Goal: Transaction & Acquisition: Download file/media

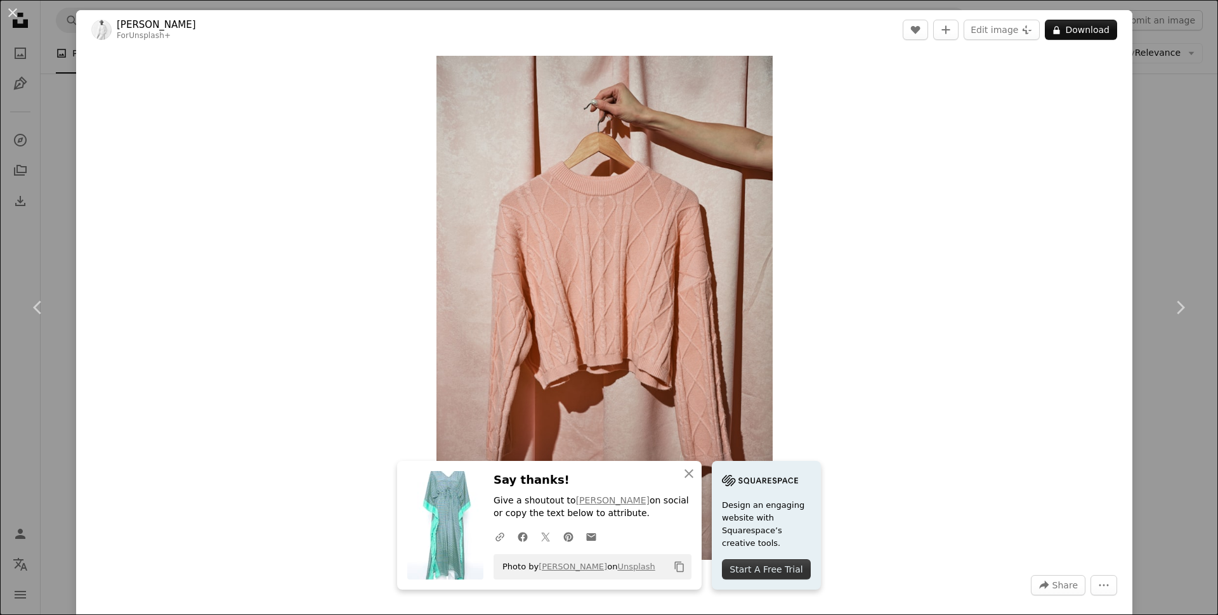
scroll to position [690, 0]
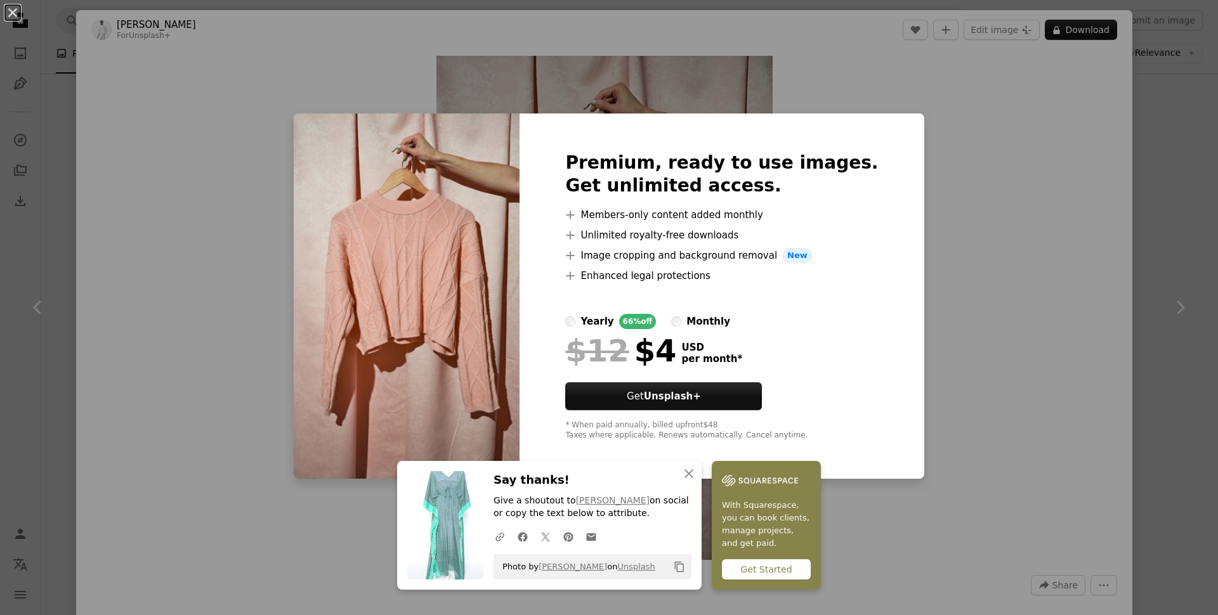
click at [949, 200] on div "An X shape Premium, ready to use images. Get unlimited access. A plus sign Memb…" at bounding box center [609, 307] width 1218 height 615
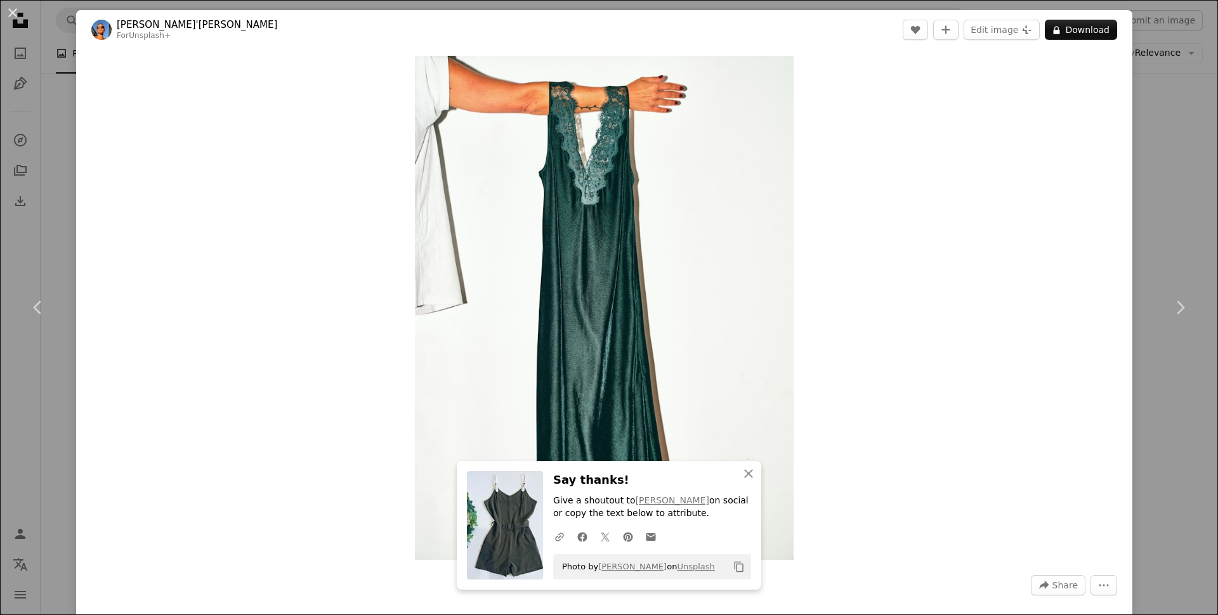
scroll to position [844, 0]
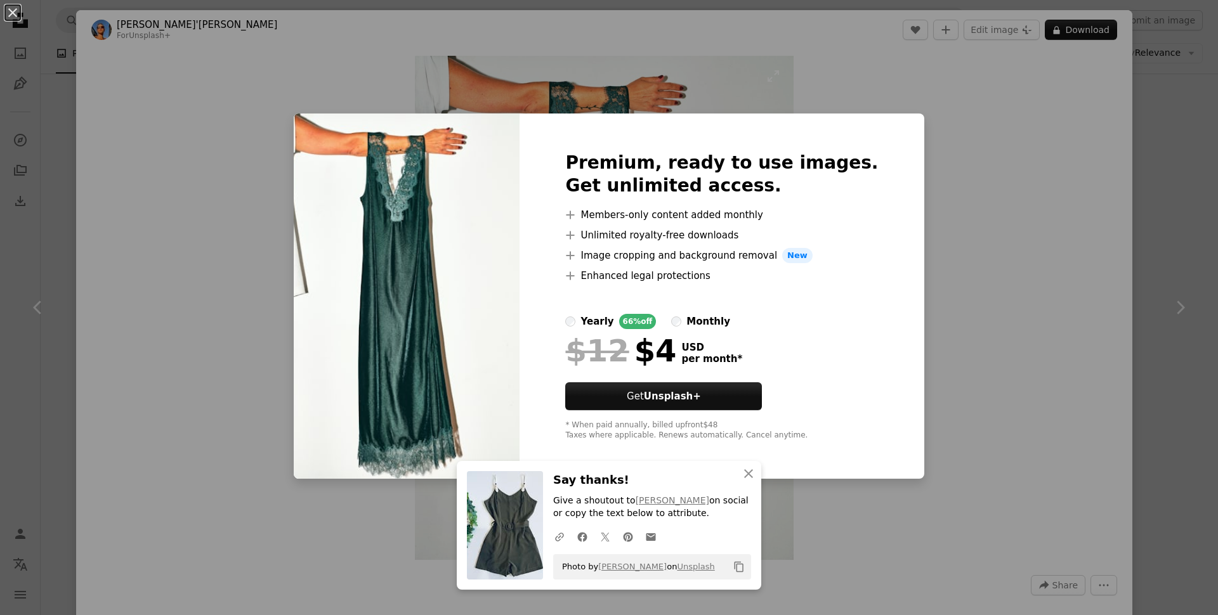
drag, startPoint x: 662, startPoint y: 95, endPoint x: 634, endPoint y: 96, distance: 27.9
click at [663, 95] on div "An X shape Premium, ready to use images. Get unlimited access. A plus sign Memb…" at bounding box center [609, 307] width 1218 height 615
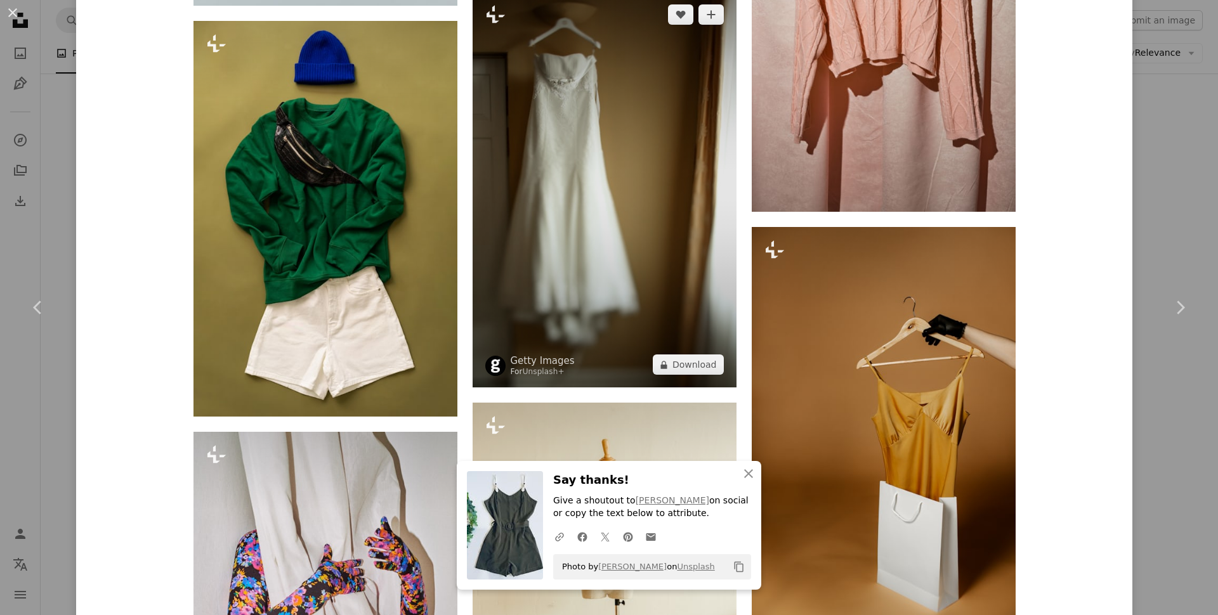
scroll to position [2685, 0]
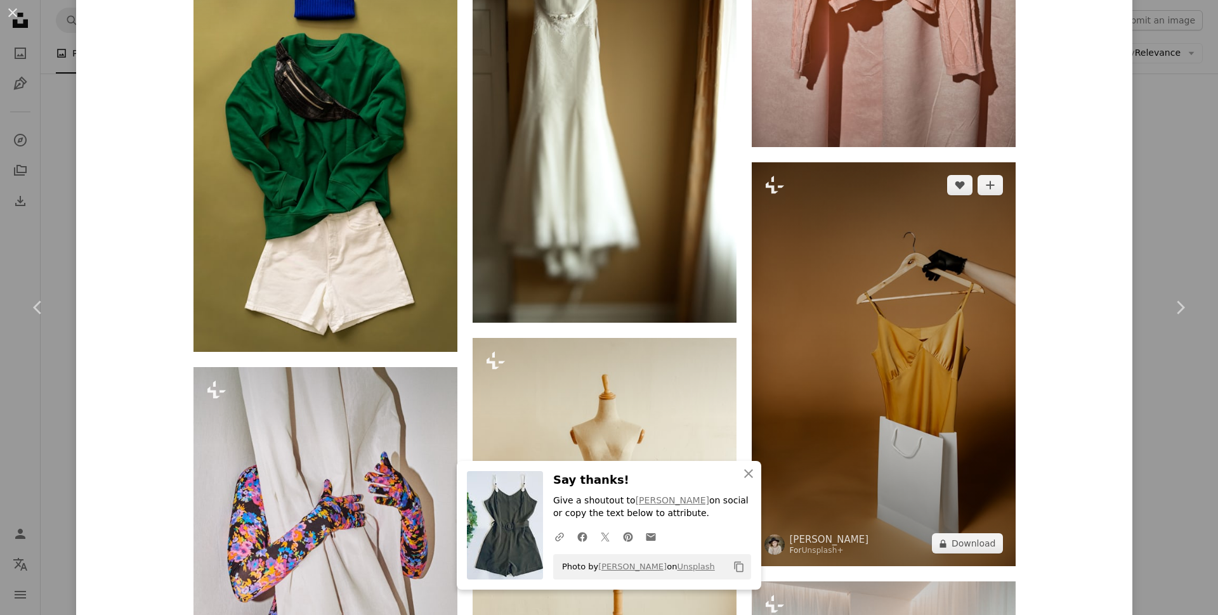
click at [865, 385] on img at bounding box center [884, 364] width 264 height 404
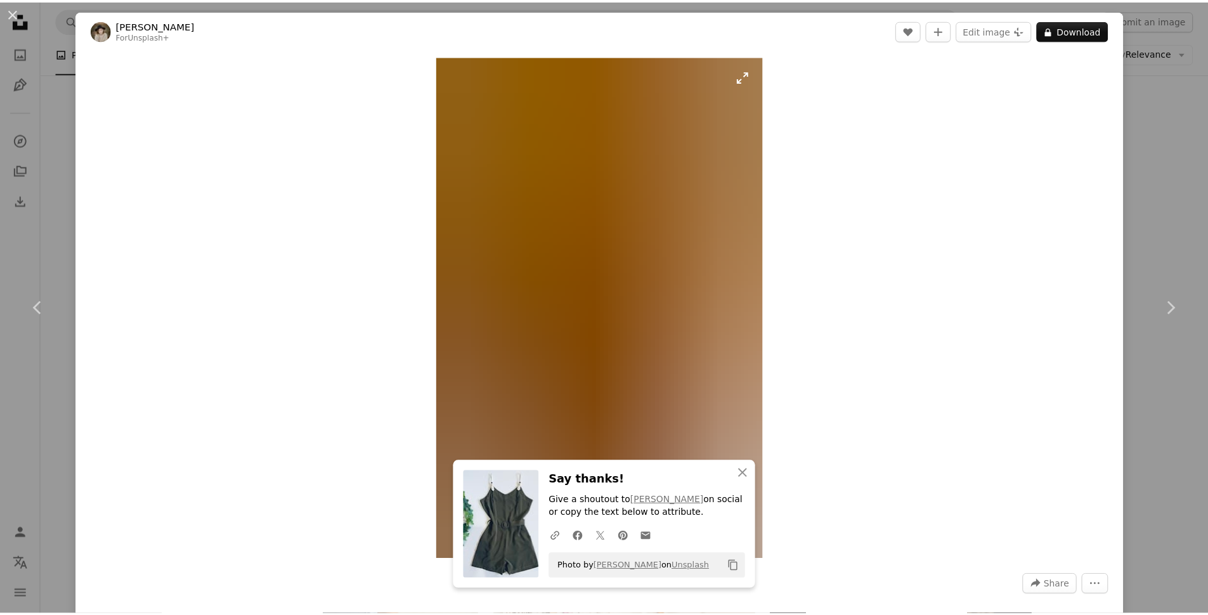
scroll to position [724, 0]
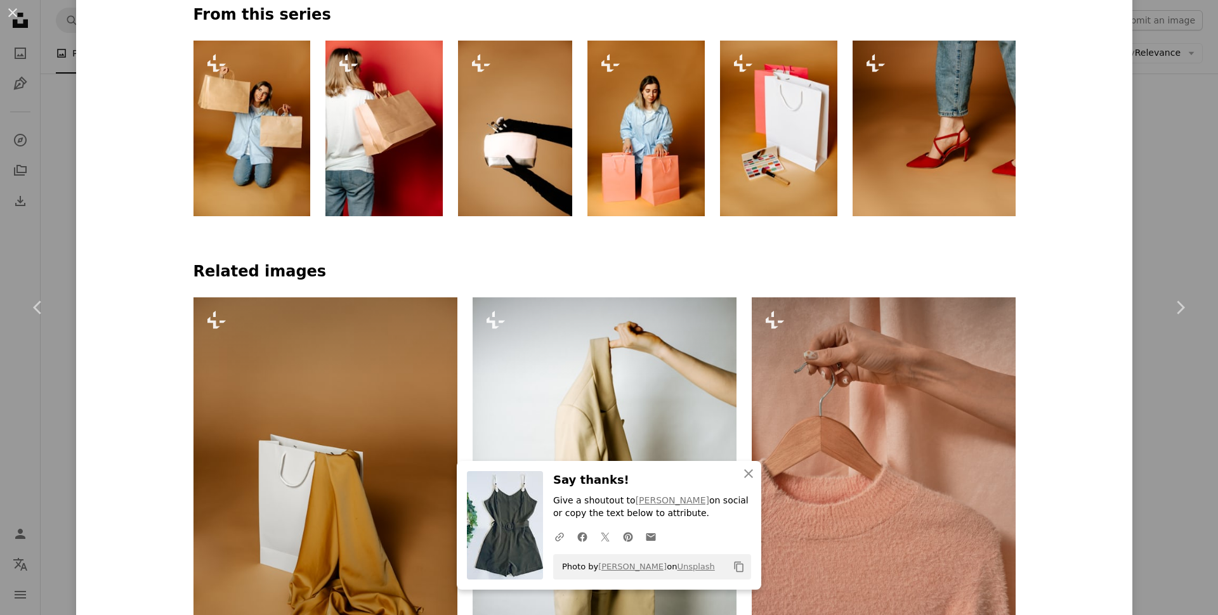
click at [1165, 229] on div "An X shape Chevron left Chevron right Kateryna Hliznitsova For Unsplash+ A hear…" at bounding box center [609, 307] width 1218 height 615
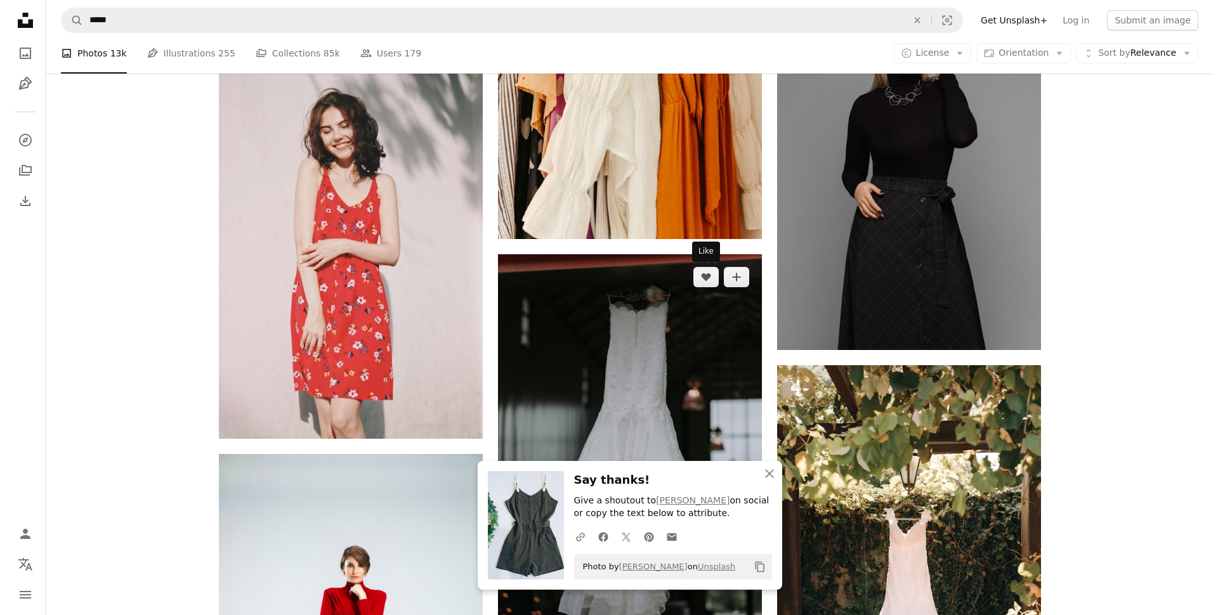
scroll to position [1267, 0]
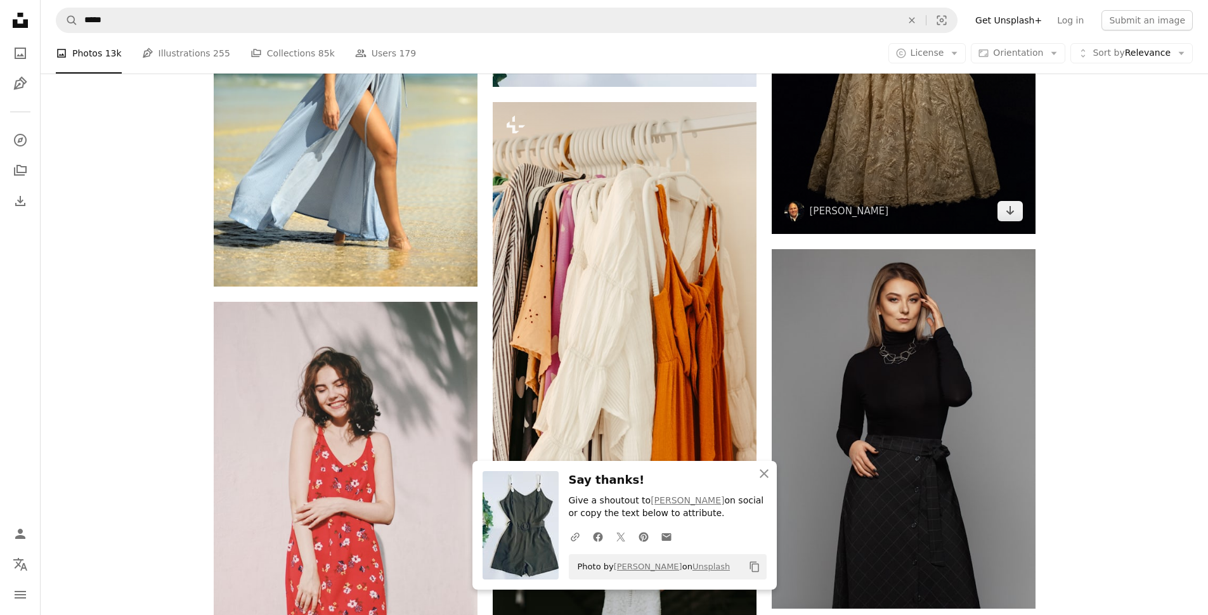
click at [883, 183] on img at bounding box center [904, 35] width 264 height 398
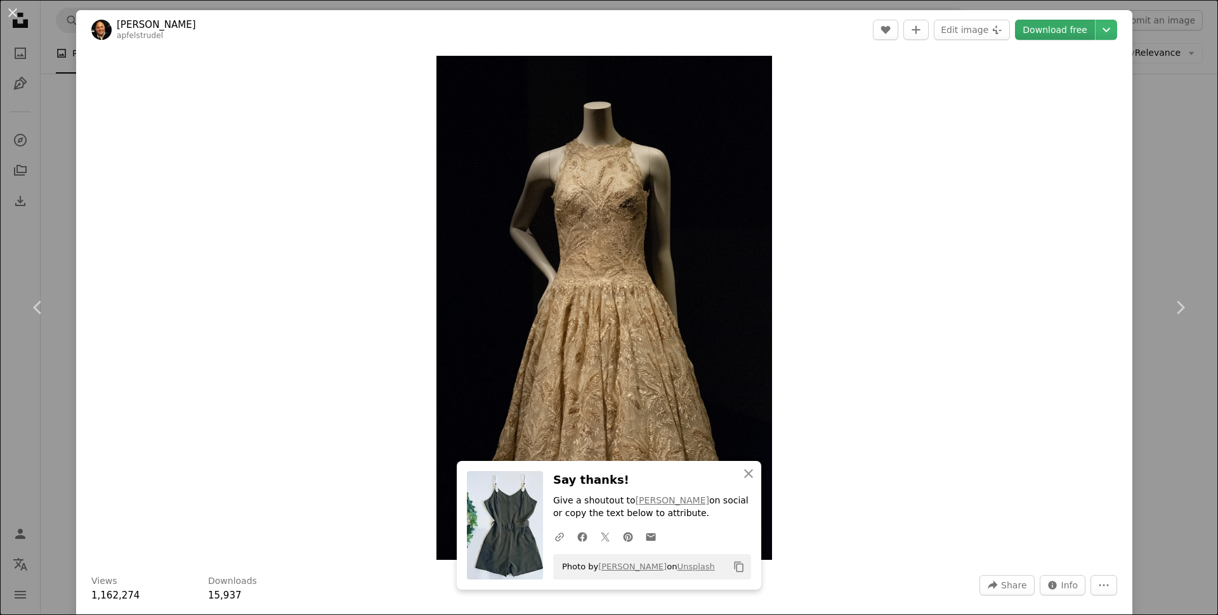
click at [1049, 37] on link "Download free" at bounding box center [1055, 30] width 80 height 20
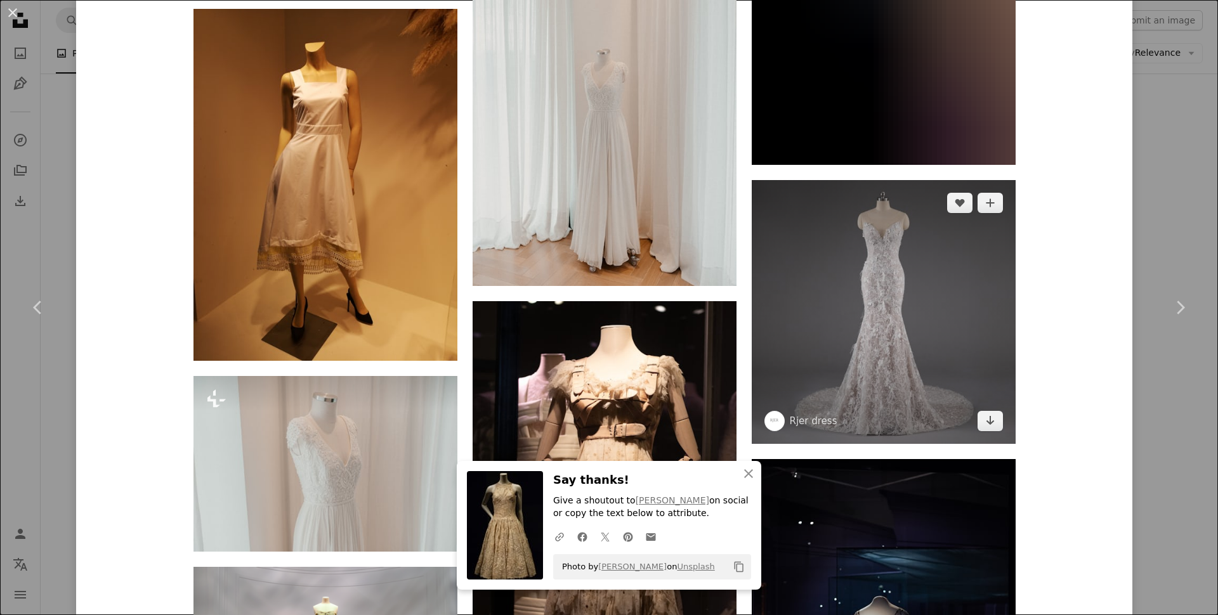
scroll to position [1887, 0]
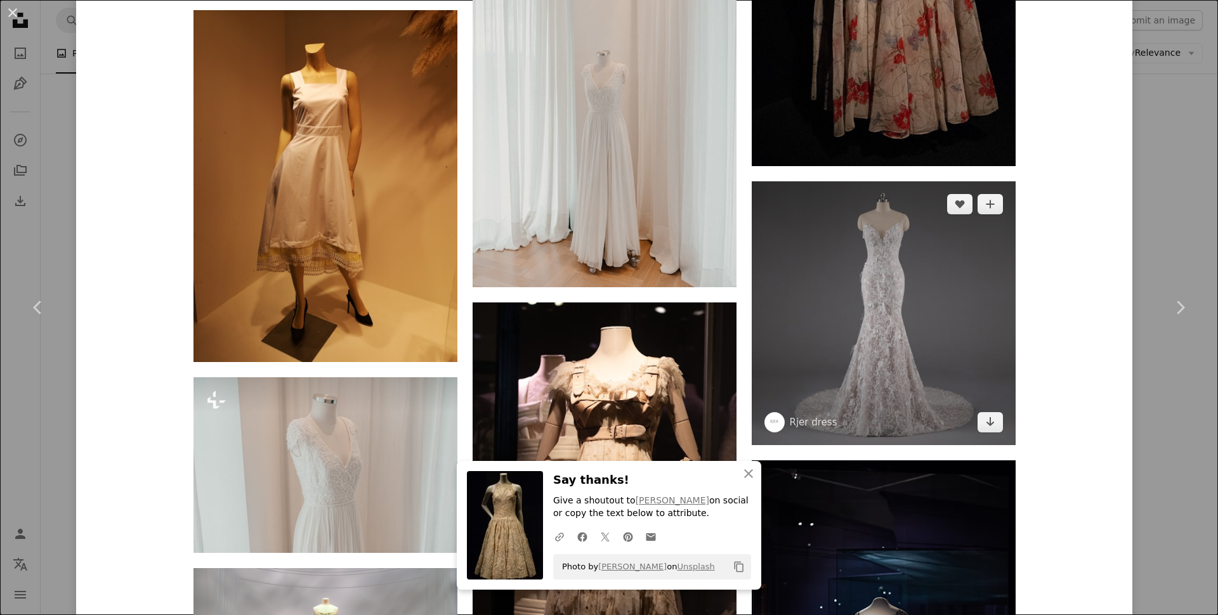
click at [930, 286] on img at bounding box center [884, 313] width 264 height 264
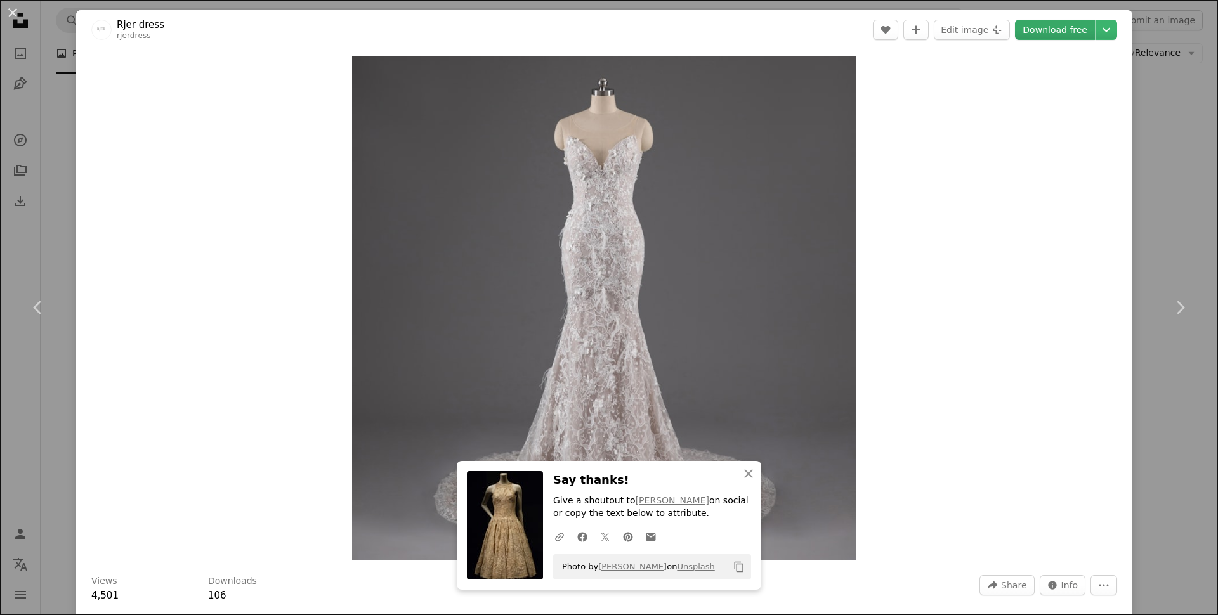
click at [1038, 33] on link "Download free" at bounding box center [1055, 30] width 80 height 20
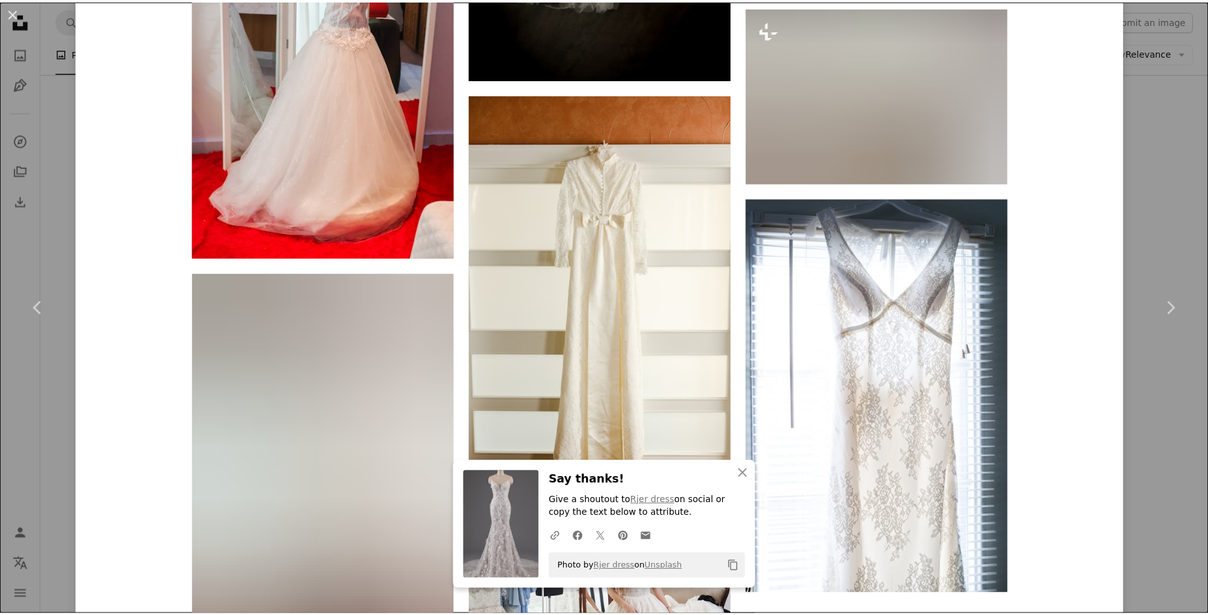
scroll to position [10042, 0]
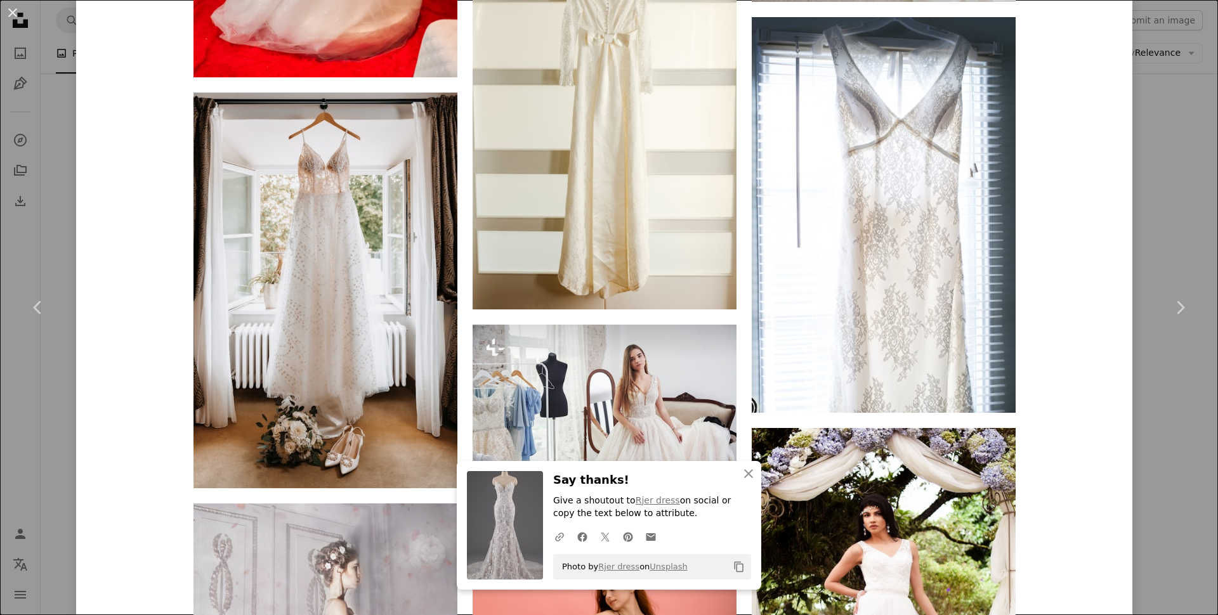
click at [70, 116] on div "An X shape Chevron left Chevron right Rjer dress rjerdress A heart A plus sign …" at bounding box center [609, 307] width 1218 height 615
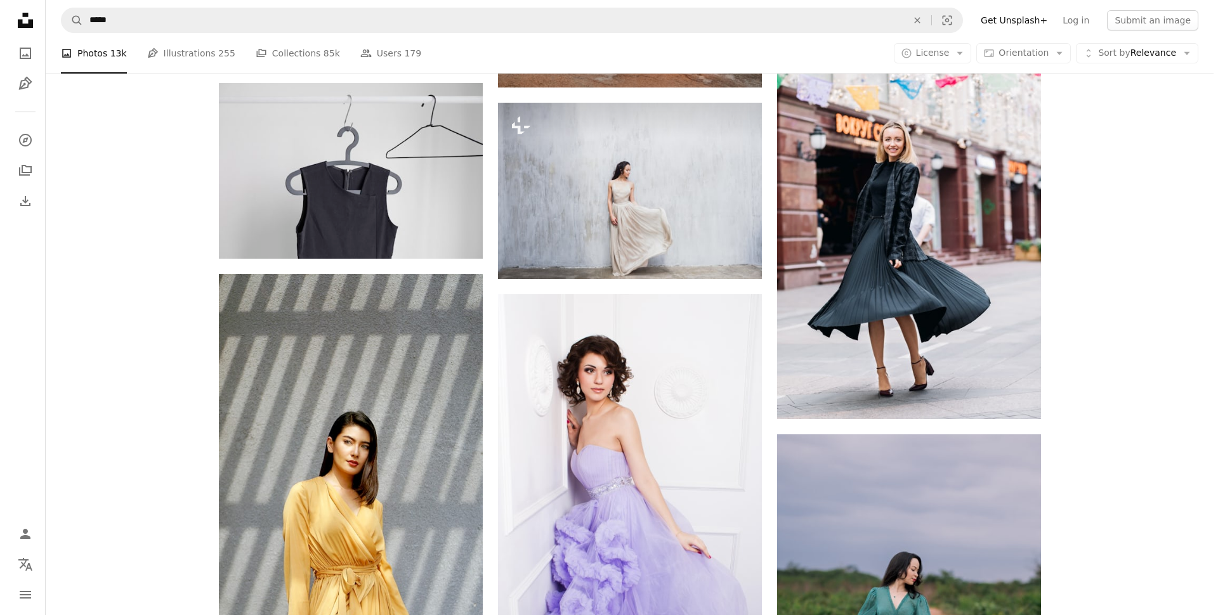
scroll to position [2746, 0]
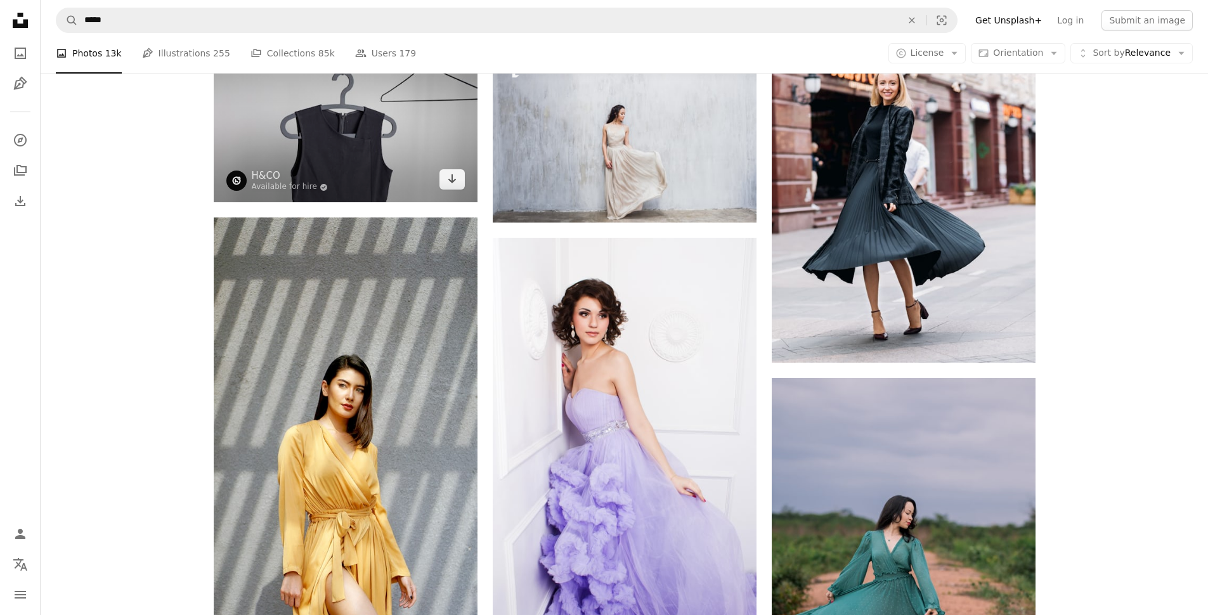
click at [369, 144] on img at bounding box center [346, 115] width 264 height 176
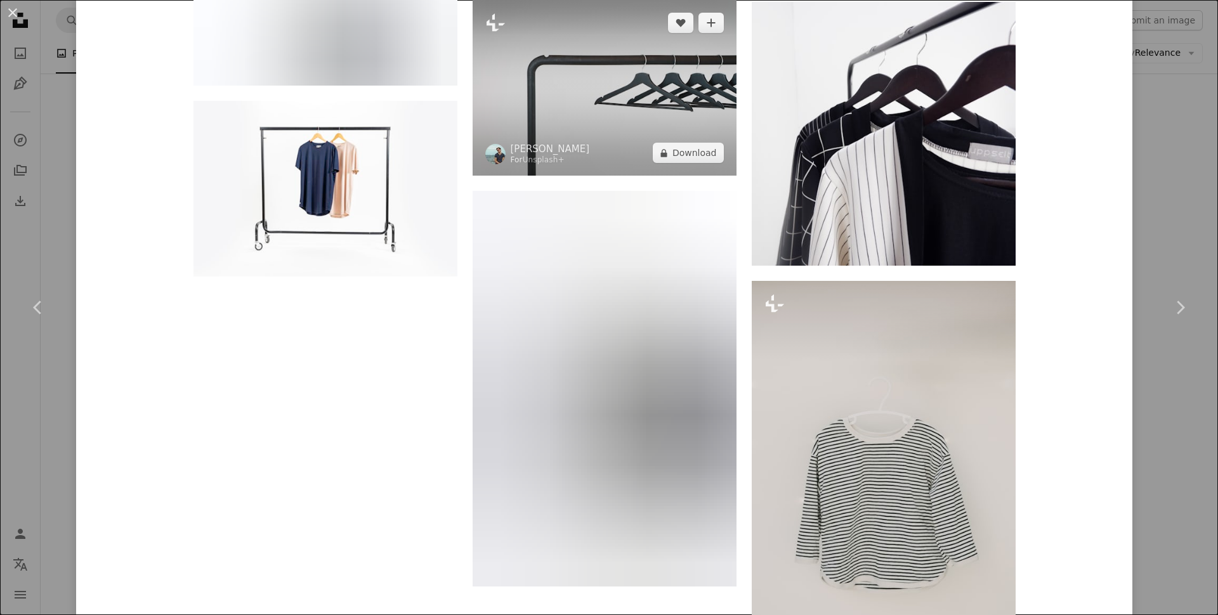
scroll to position [3773, 0]
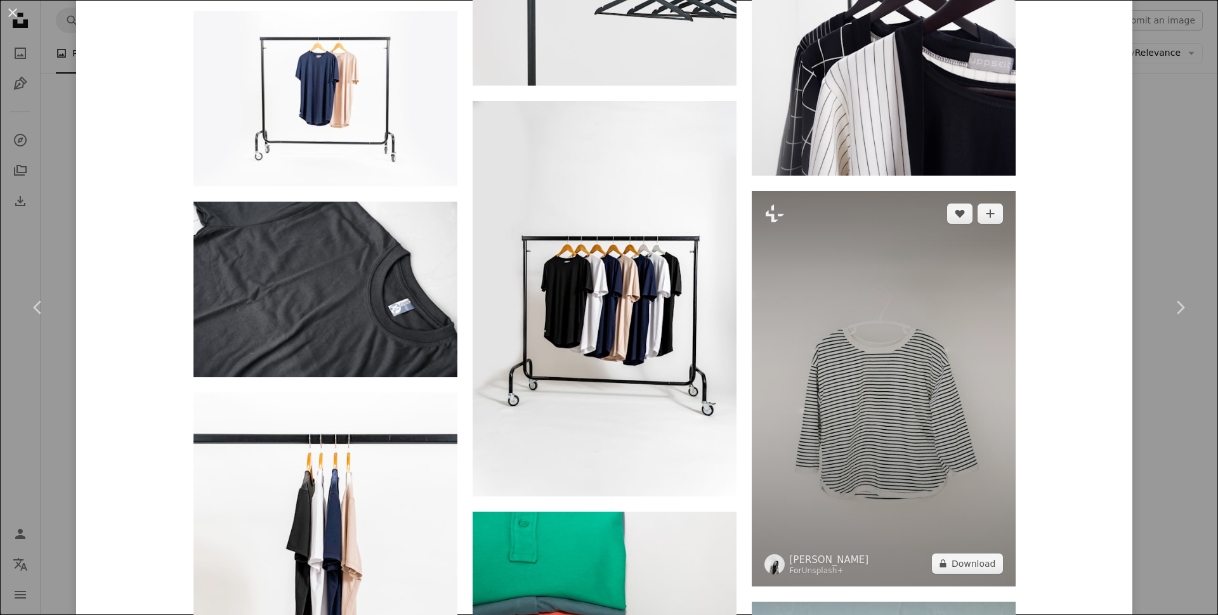
click at [826, 345] on img at bounding box center [884, 389] width 264 height 396
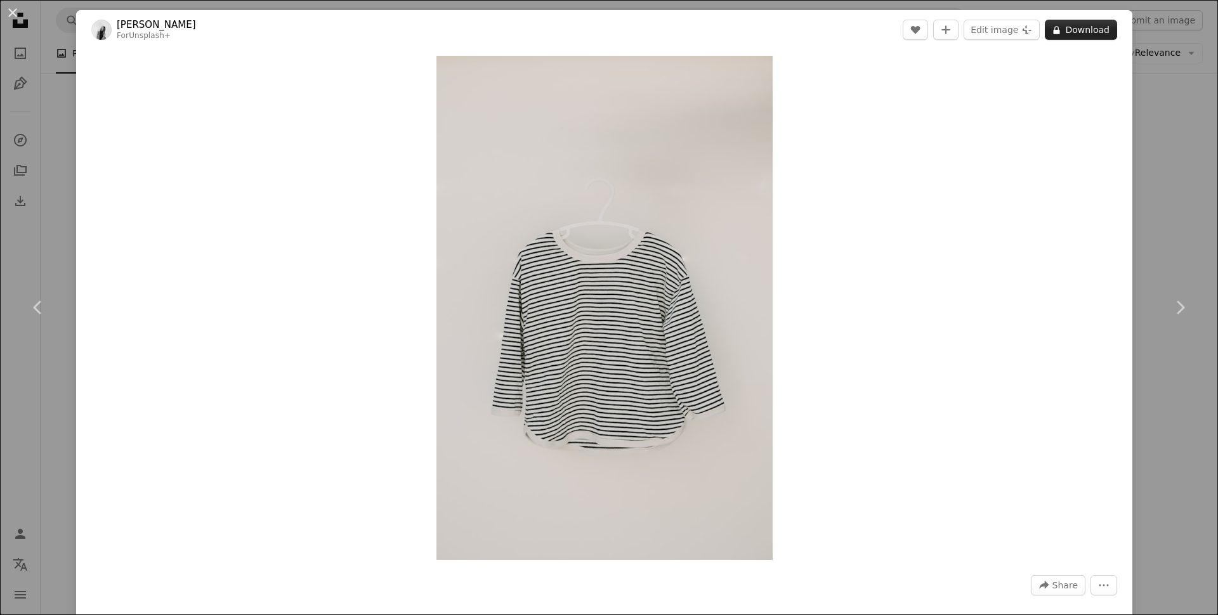
click at [1071, 30] on button "A lock Download" at bounding box center [1081, 30] width 72 height 20
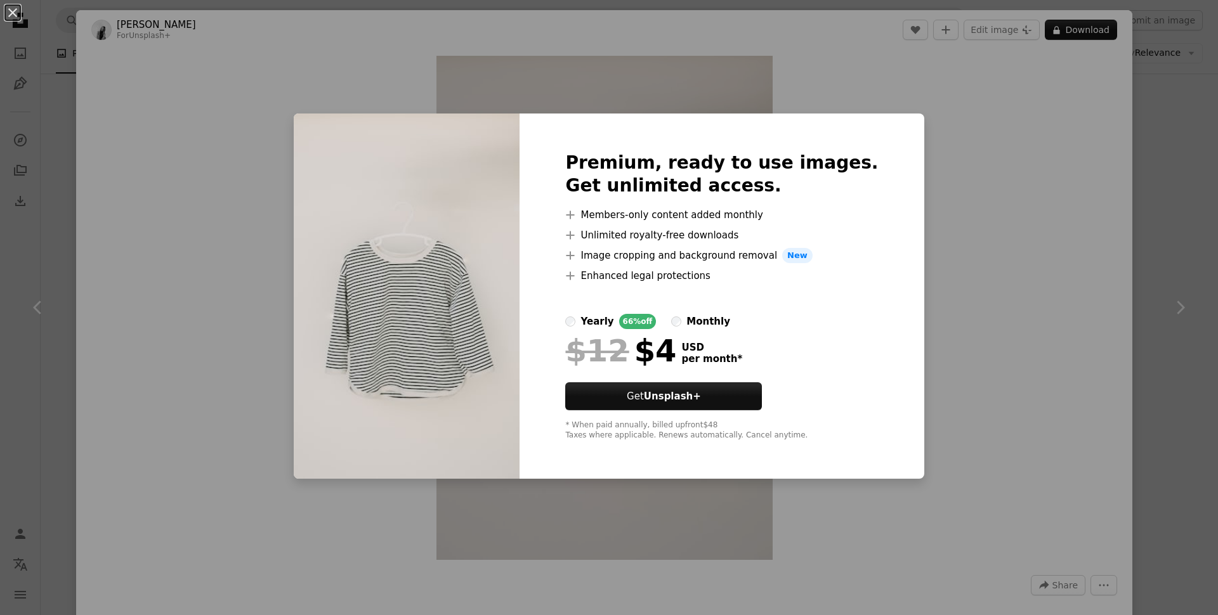
click at [968, 206] on div "An X shape Premium, ready to use images. Get unlimited access. A plus sign Memb…" at bounding box center [609, 307] width 1218 height 615
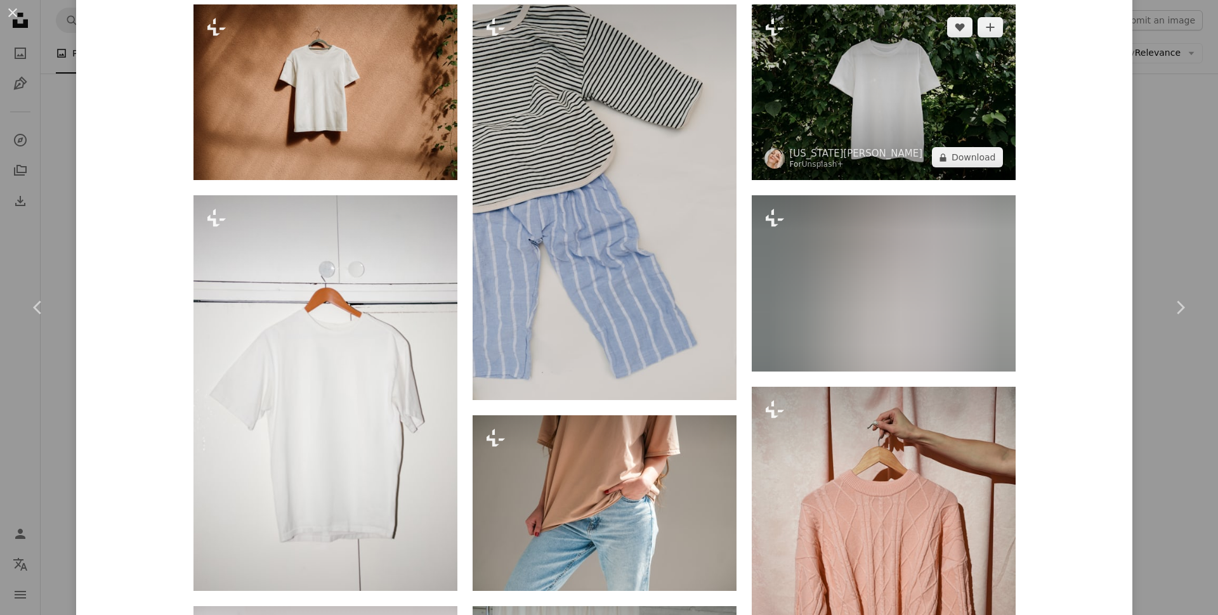
scroll to position [1034, 0]
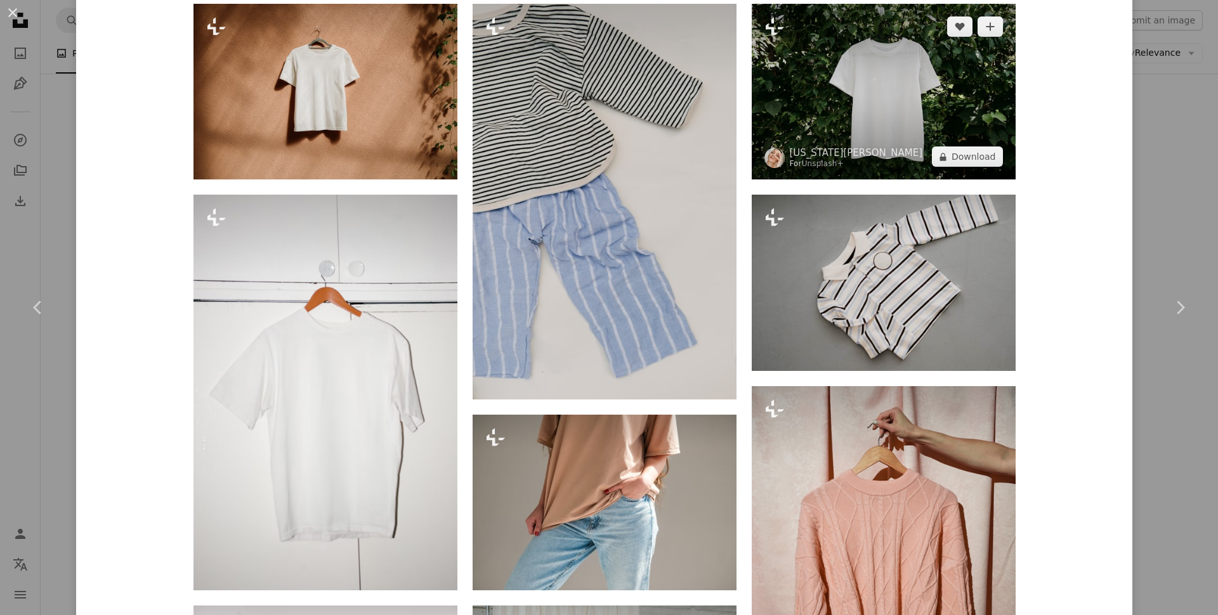
click at [907, 108] on img at bounding box center [884, 92] width 264 height 176
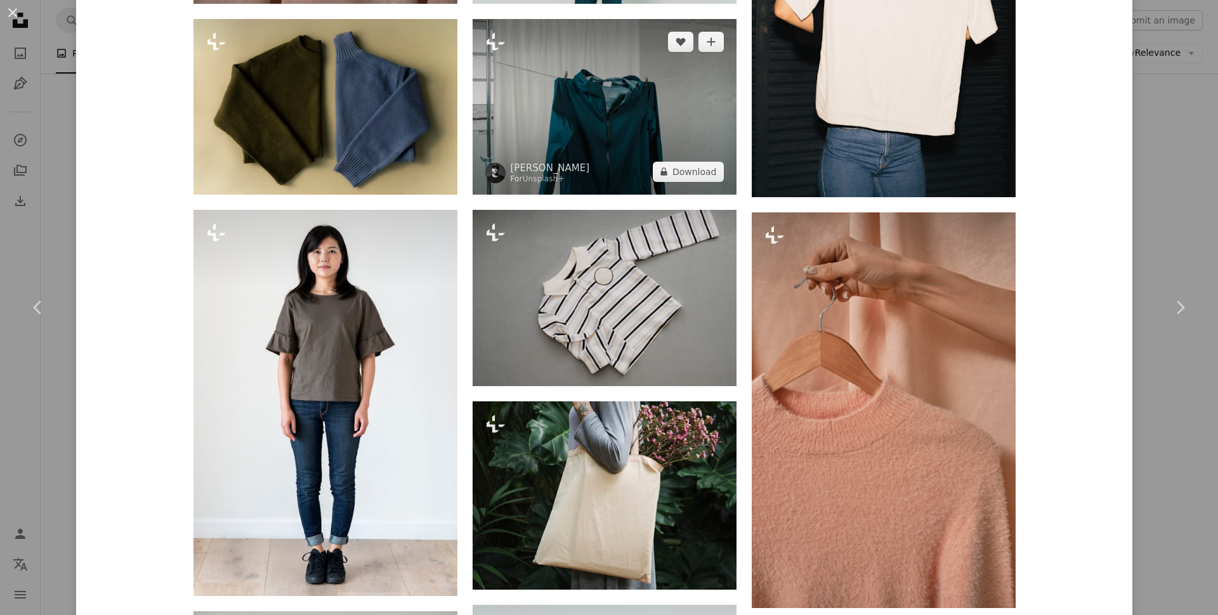
scroll to position [1929, 0]
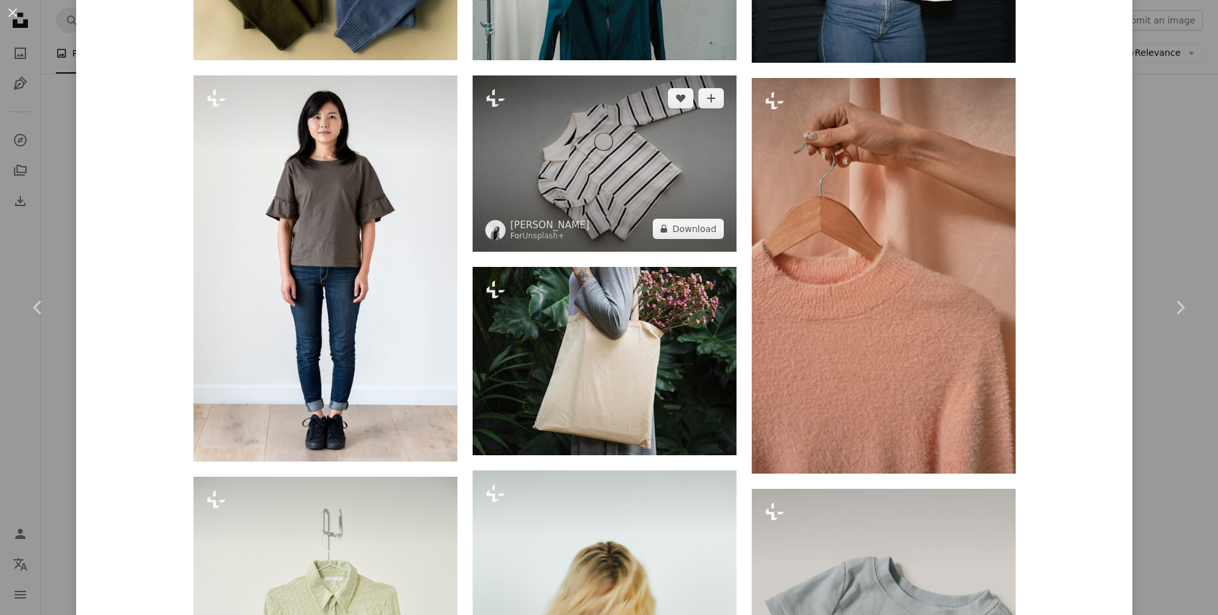
click at [621, 181] on img at bounding box center [605, 163] width 264 height 176
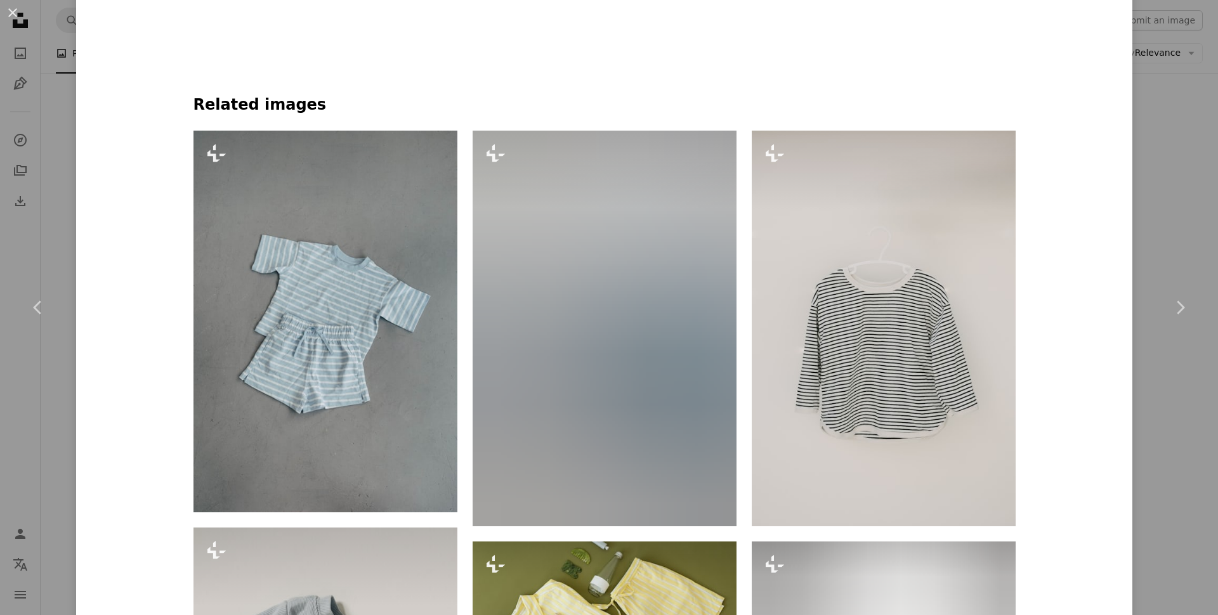
scroll to position [932, 0]
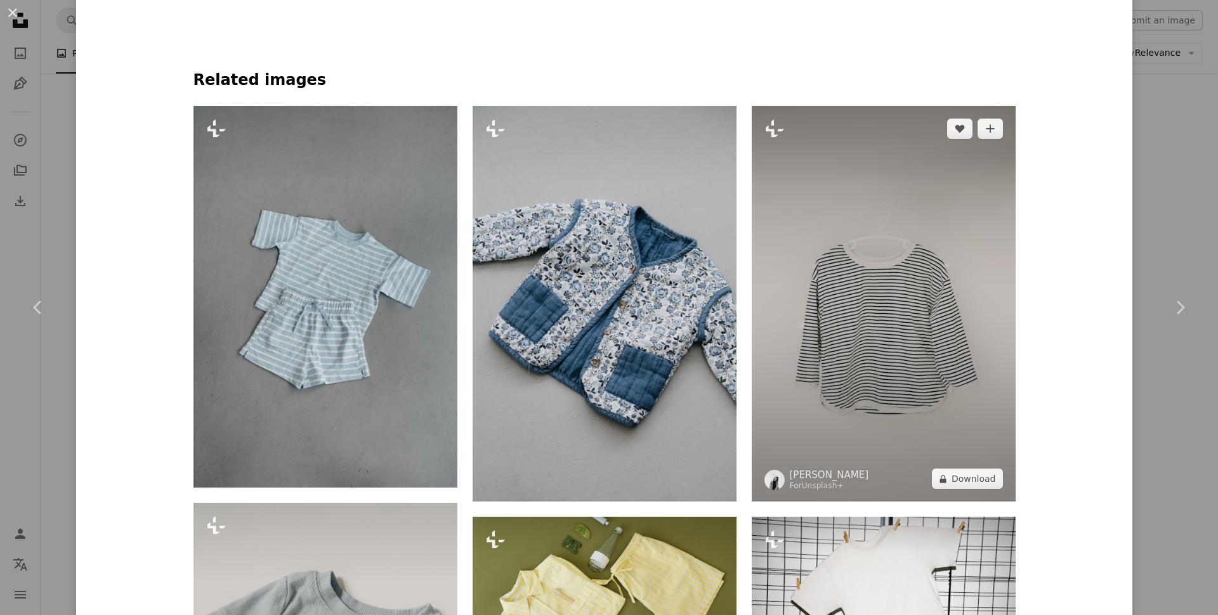
click at [812, 256] on img at bounding box center [884, 304] width 264 height 396
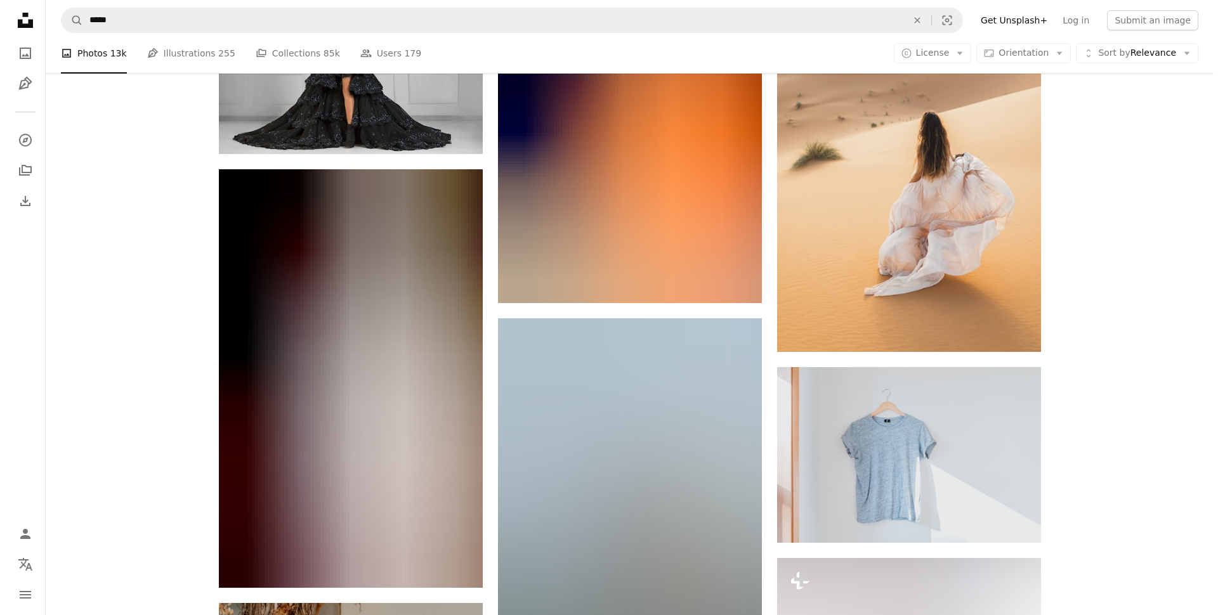
scroll to position [6448, 0]
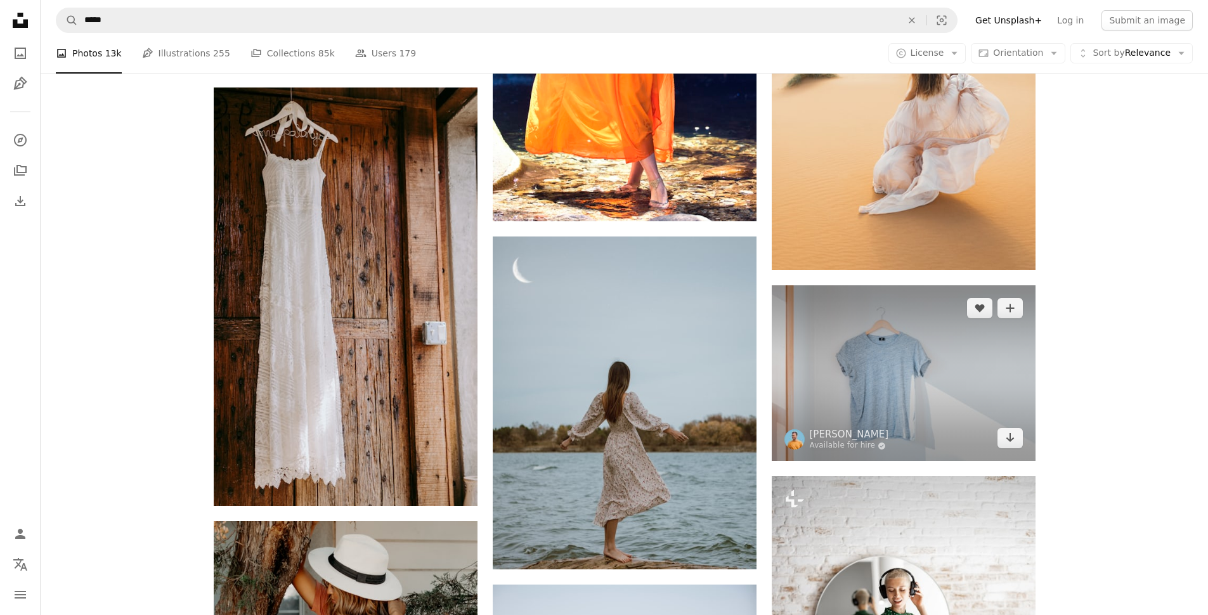
click at [898, 388] on img at bounding box center [904, 373] width 264 height 176
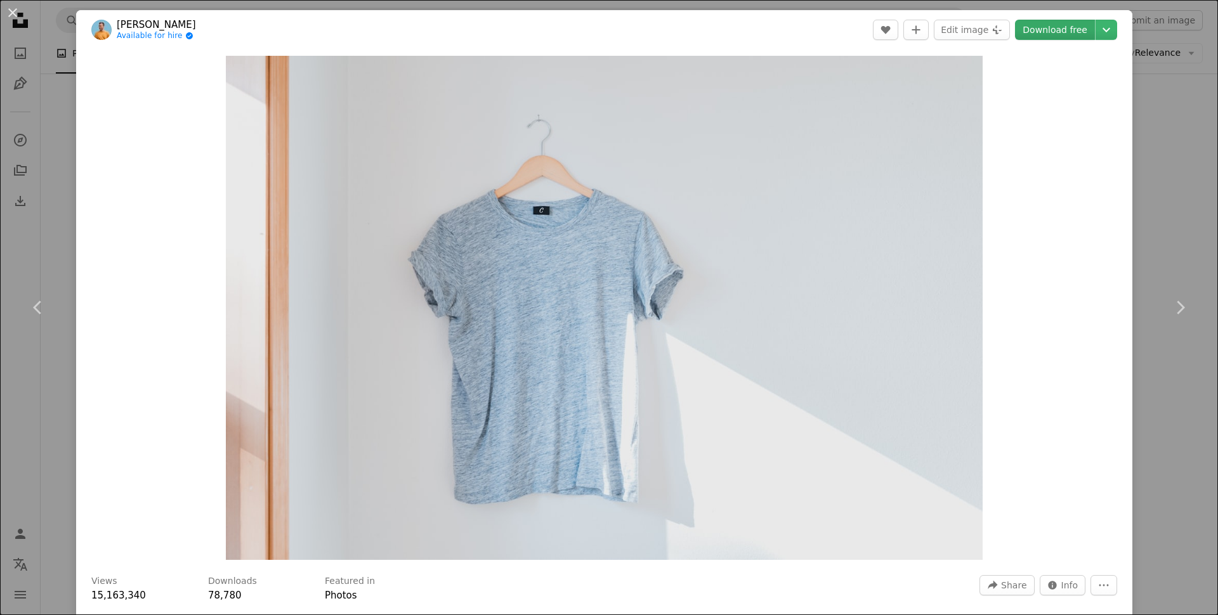
click at [1040, 24] on link "Download free" at bounding box center [1055, 30] width 80 height 20
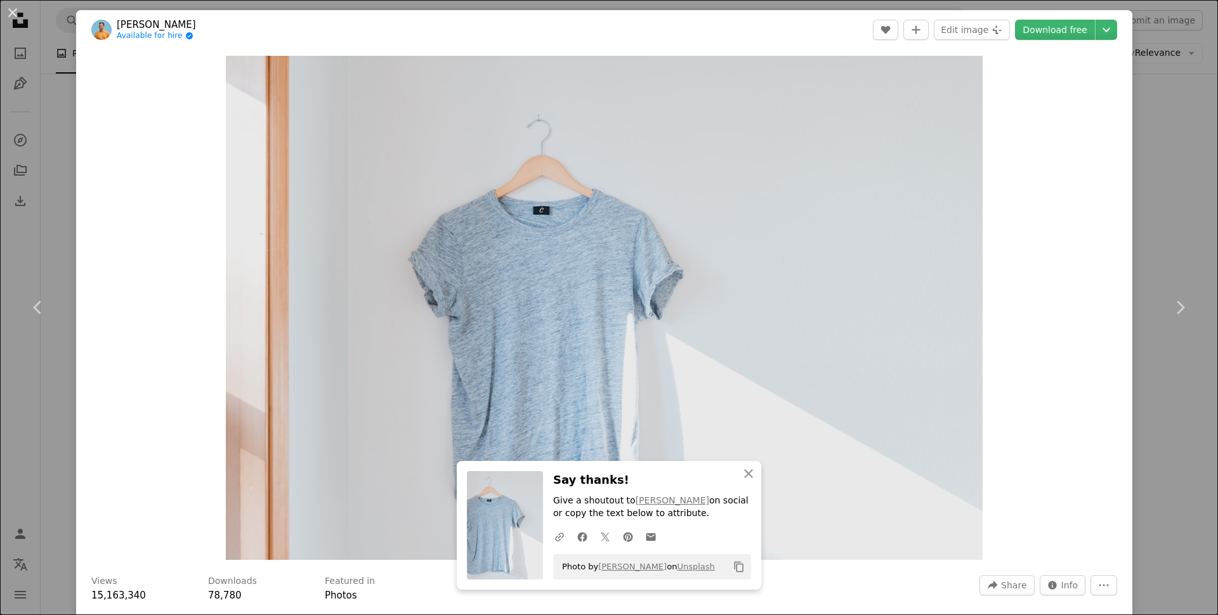
click at [1078, 403] on div "Zoom in" at bounding box center [604, 307] width 1056 height 517
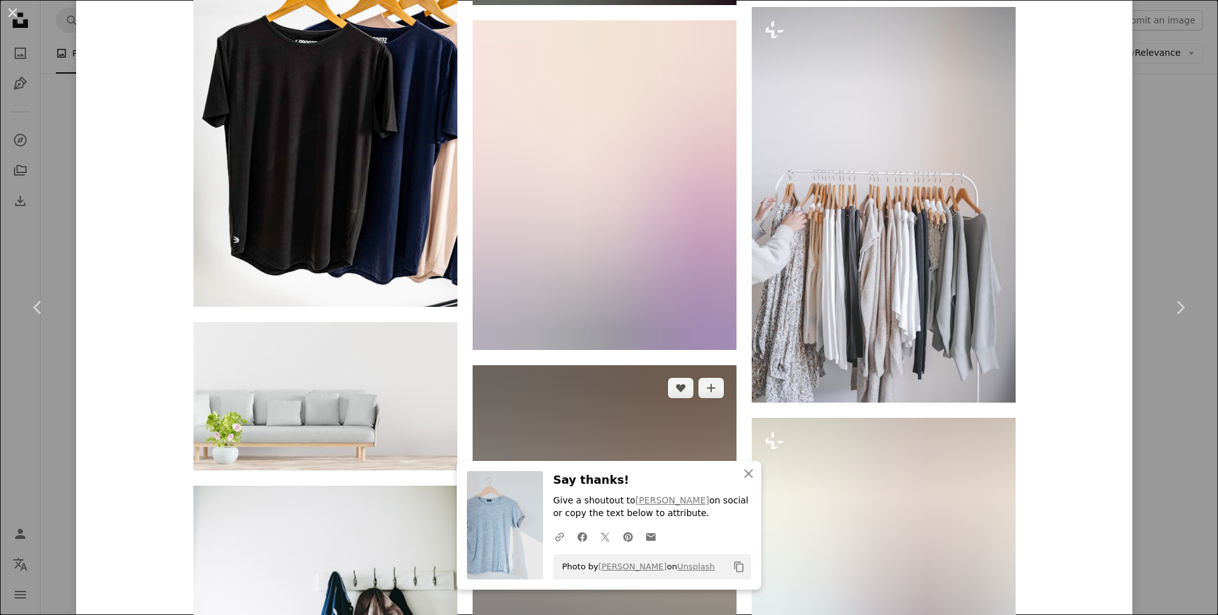
scroll to position [3175, 0]
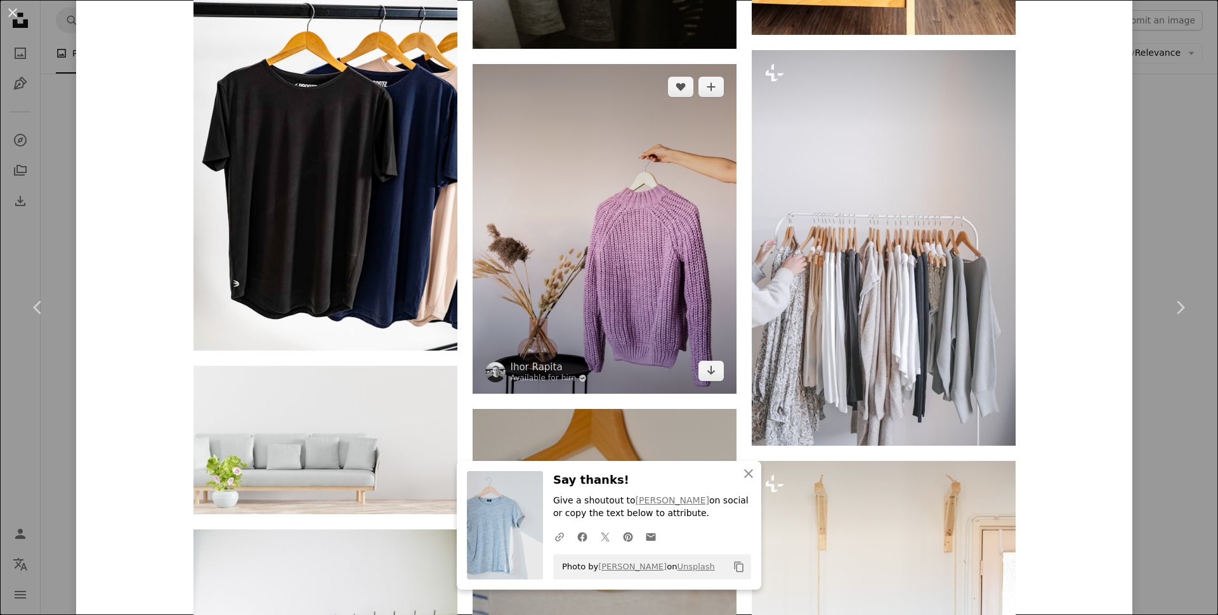
click at [675, 253] on img at bounding box center [605, 229] width 264 height 330
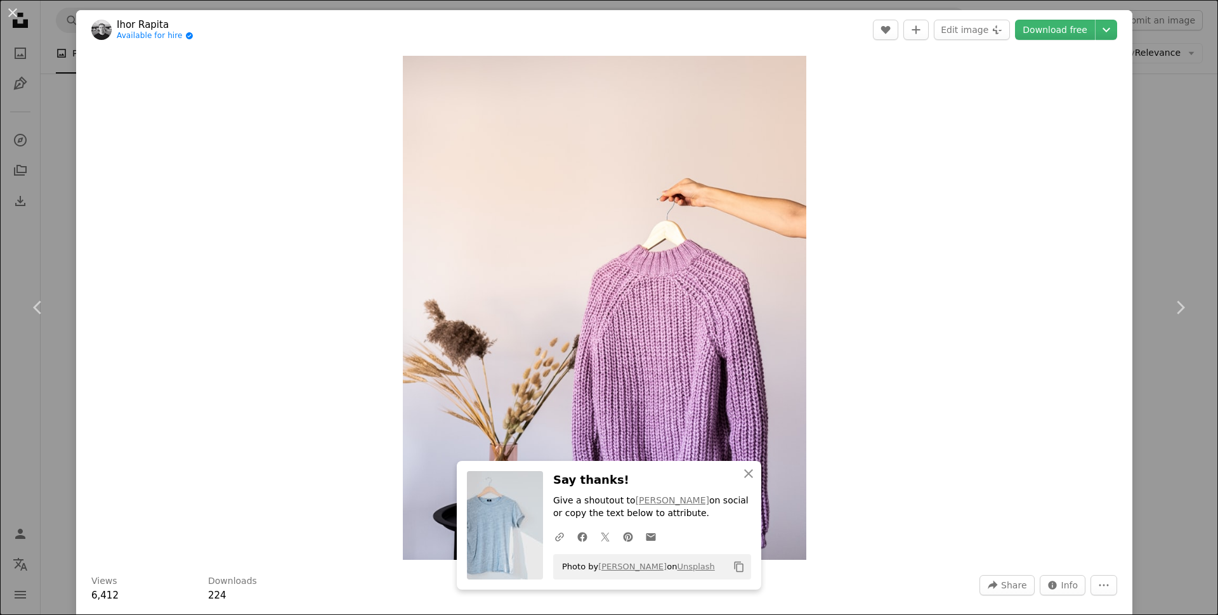
click at [1064, 30] on link "Download free" at bounding box center [1055, 30] width 80 height 20
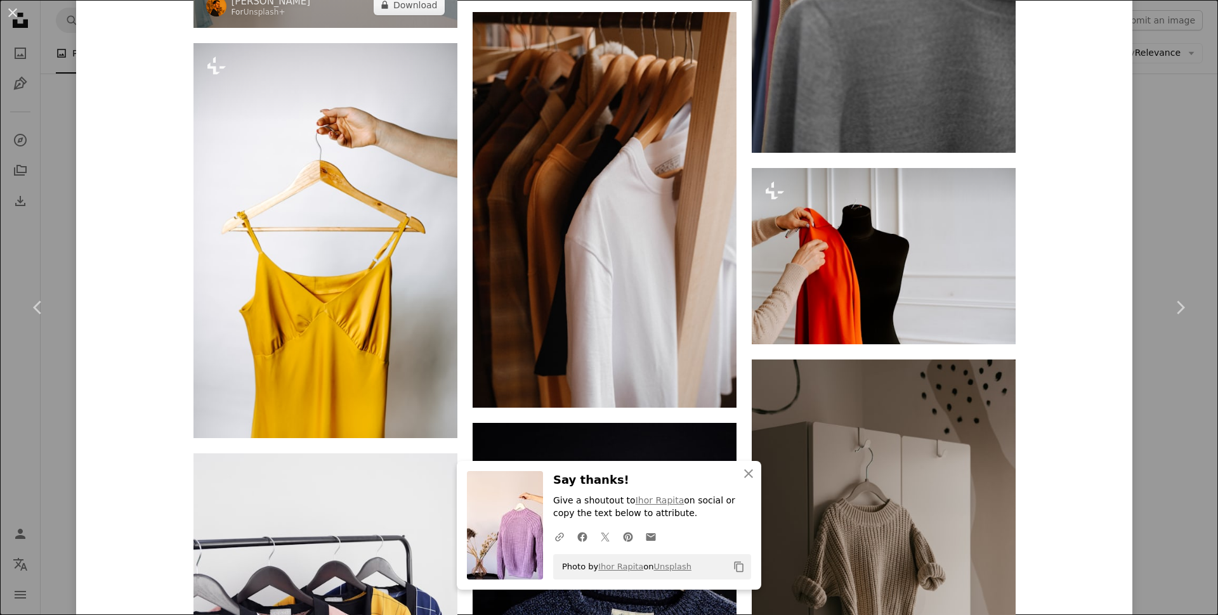
scroll to position [2495, 0]
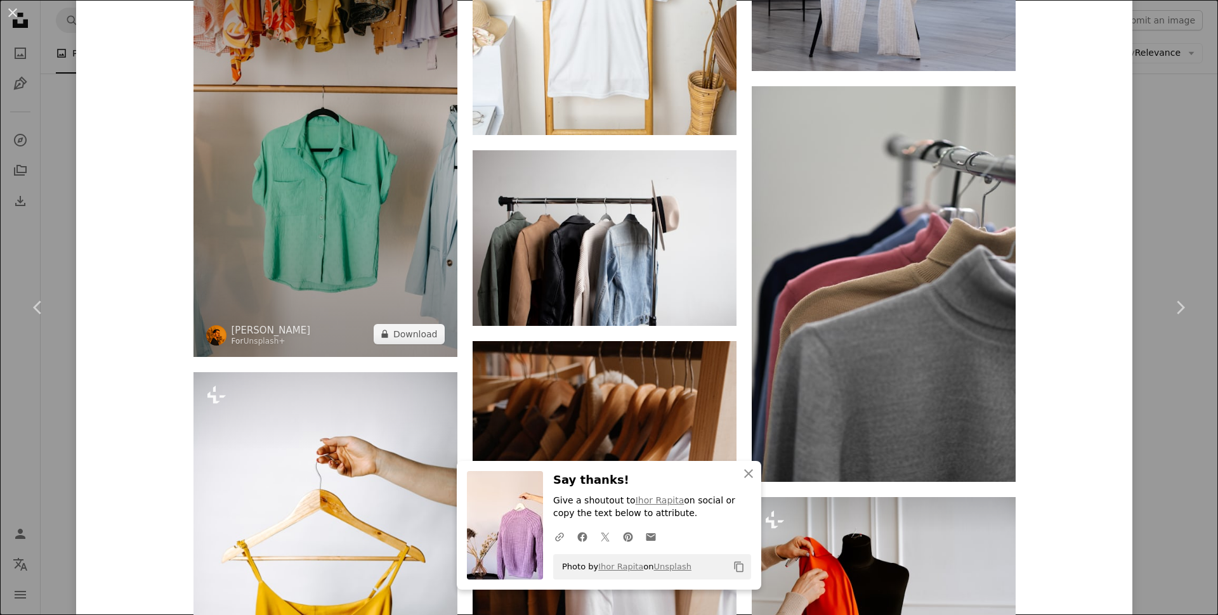
click at [401, 228] on img at bounding box center [325, 159] width 264 height 396
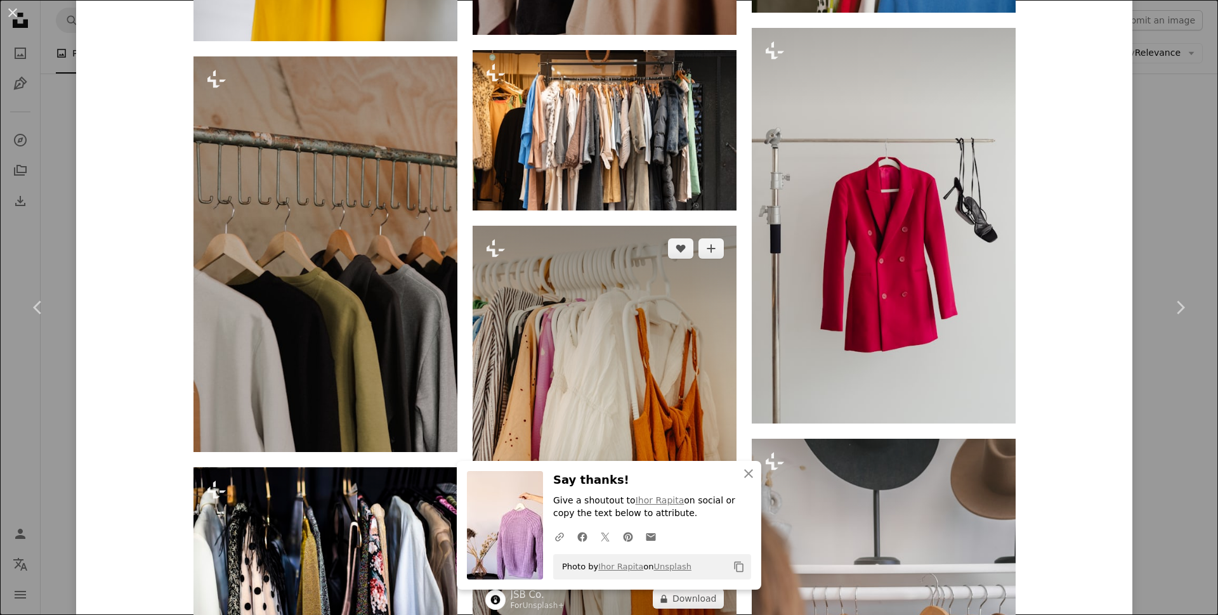
scroll to position [2799, 0]
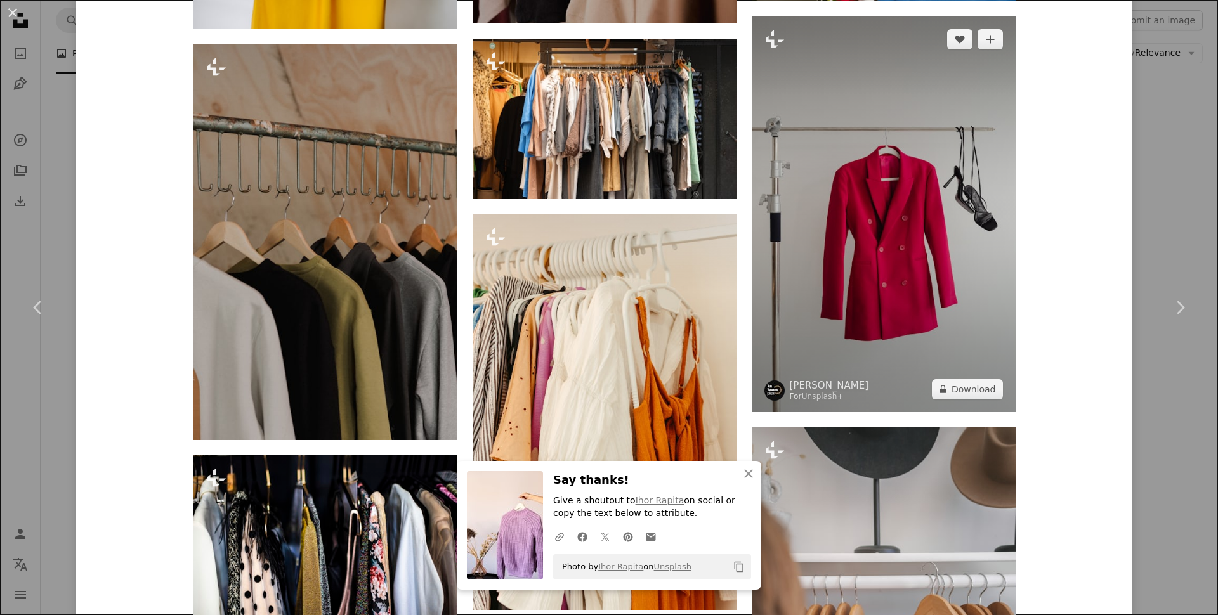
click at [805, 259] on img at bounding box center [884, 214] width 264 height 396
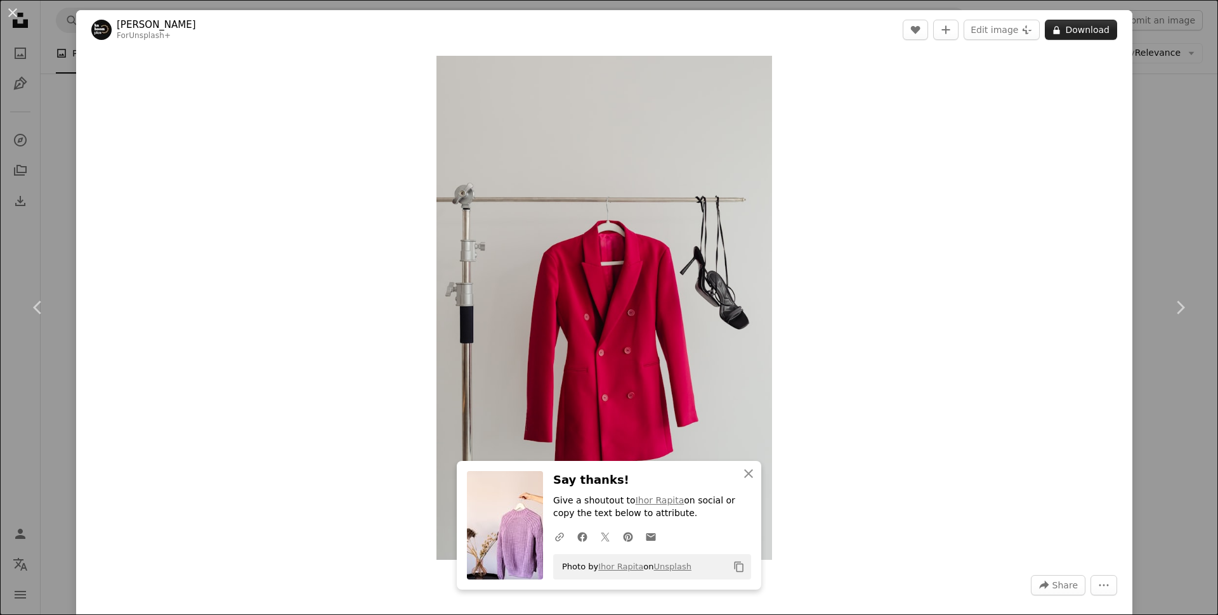
click at [1066, 33] on button "A lock Download" at bounding box center [1081, 30] width 72 height 20
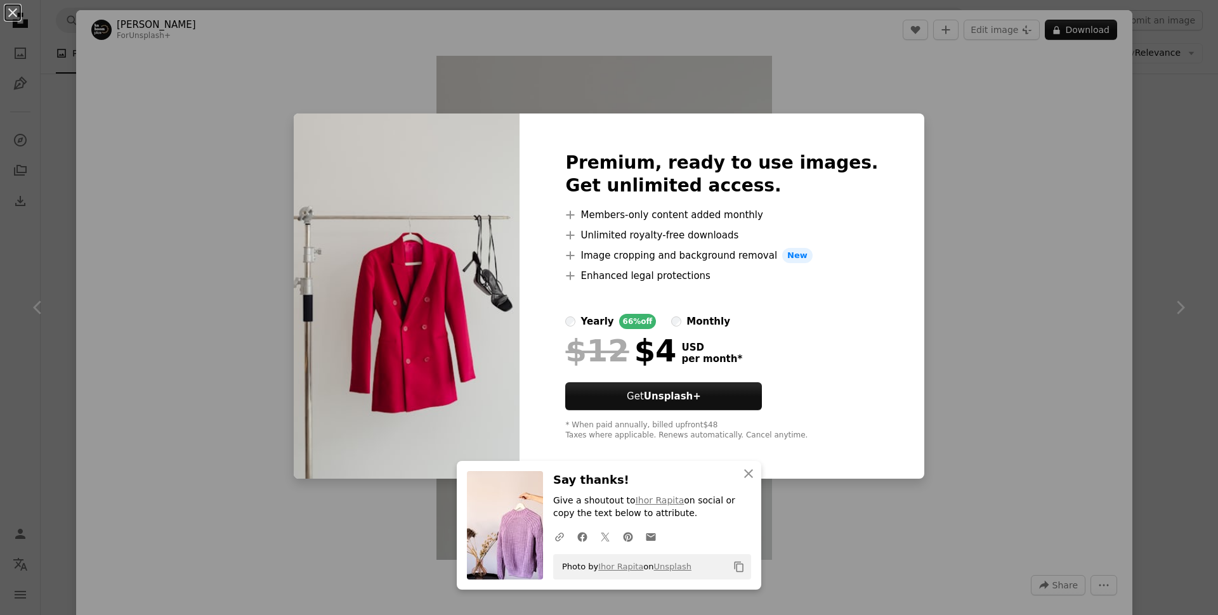
click at [956, 174] on div "An X shape Premium, ready to use images. Get unlimited access. A plus sign Memb…" at bounding box center [609, 307] width 1218 height 615
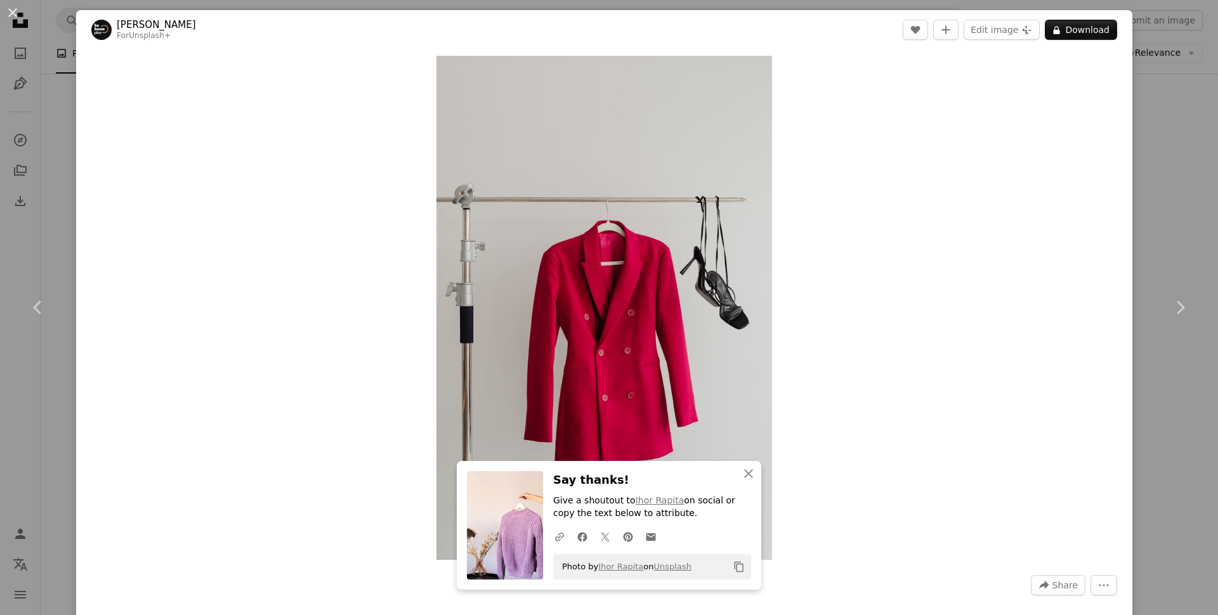
click at [60, 82] on div "An X shape Chevron left Chevron right Karolina Grabowska For Unsplash+ A heart …" at bounding box center [609, 307] width 1218 height 615
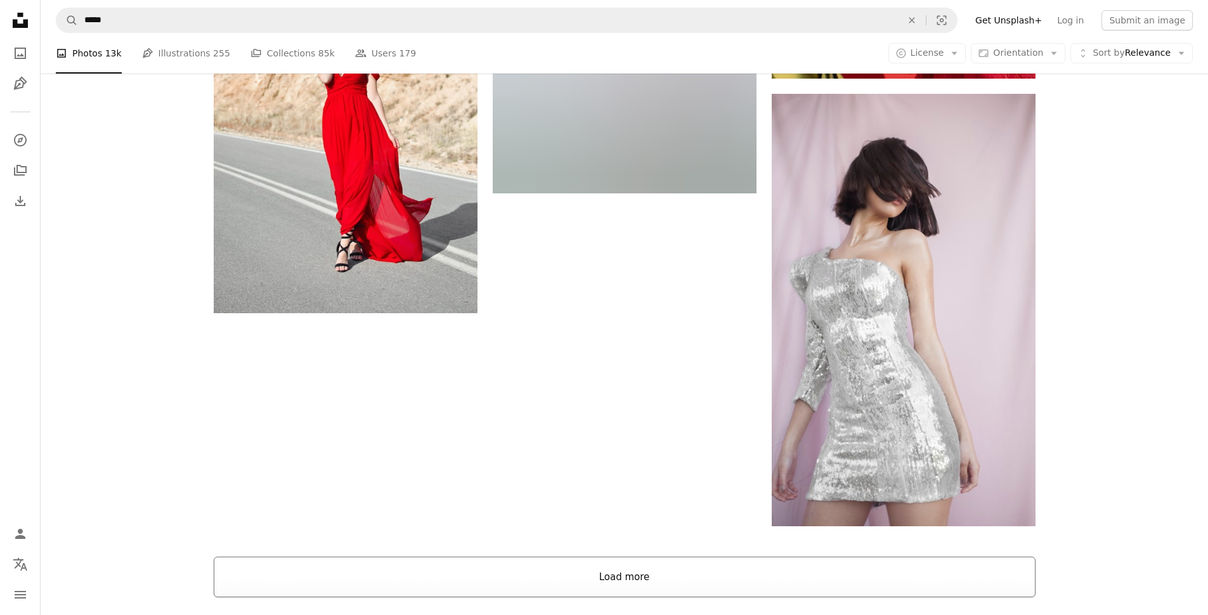
scroll to position [7728, 0]
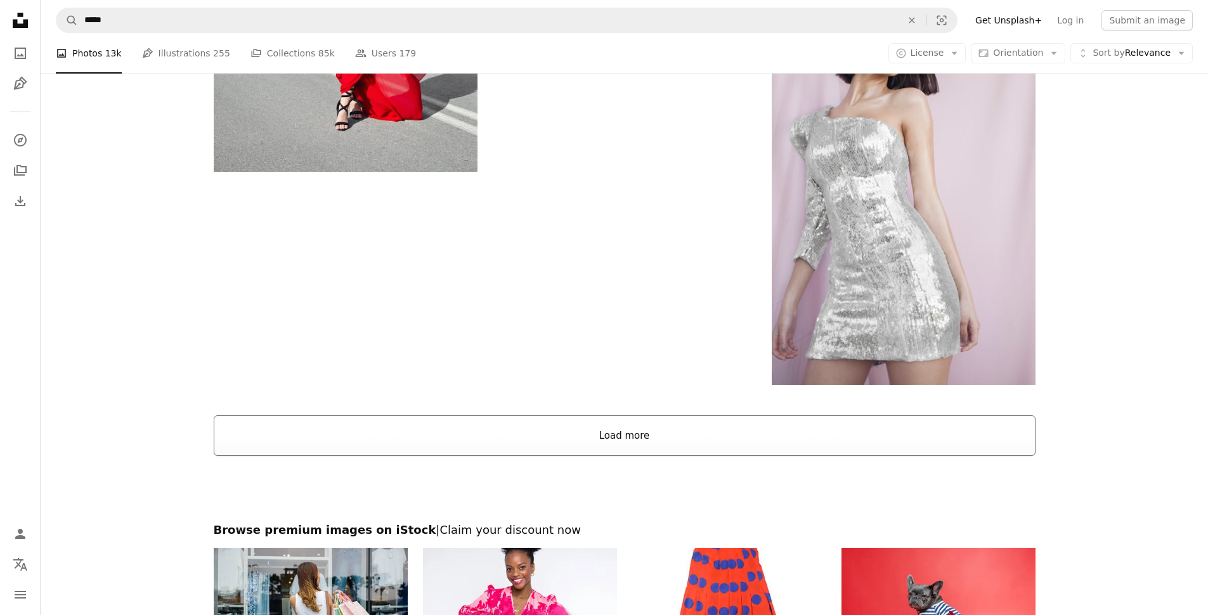
click at [620, 445] on button "Load more" at bounding box center [625, 435] width 822 height 41
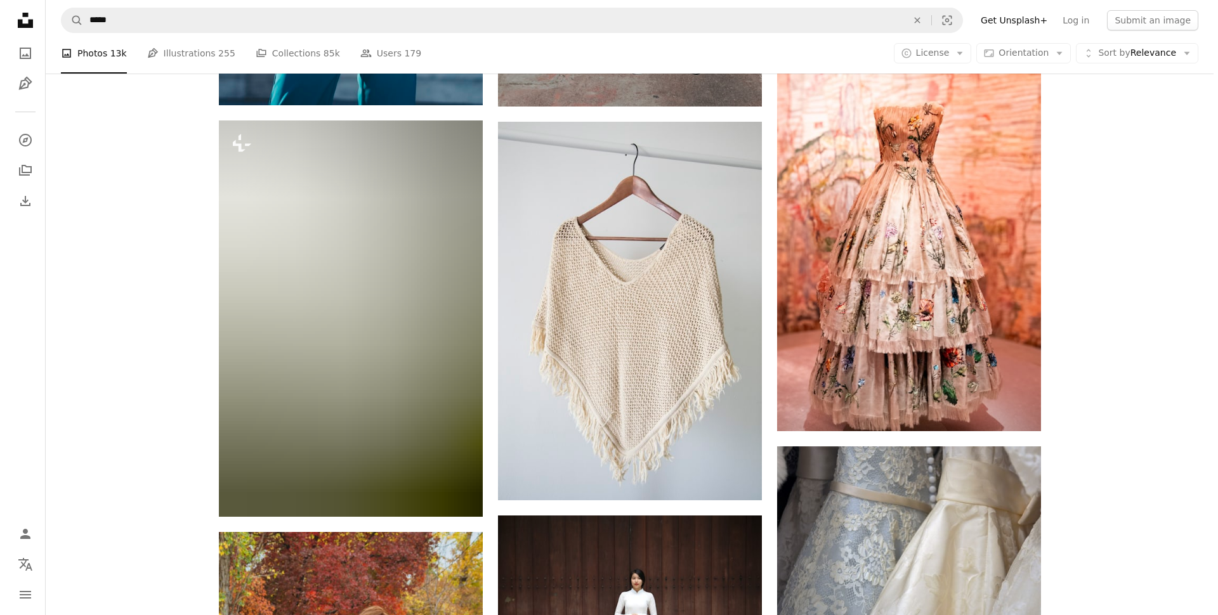
scroll to position [10687, 0]
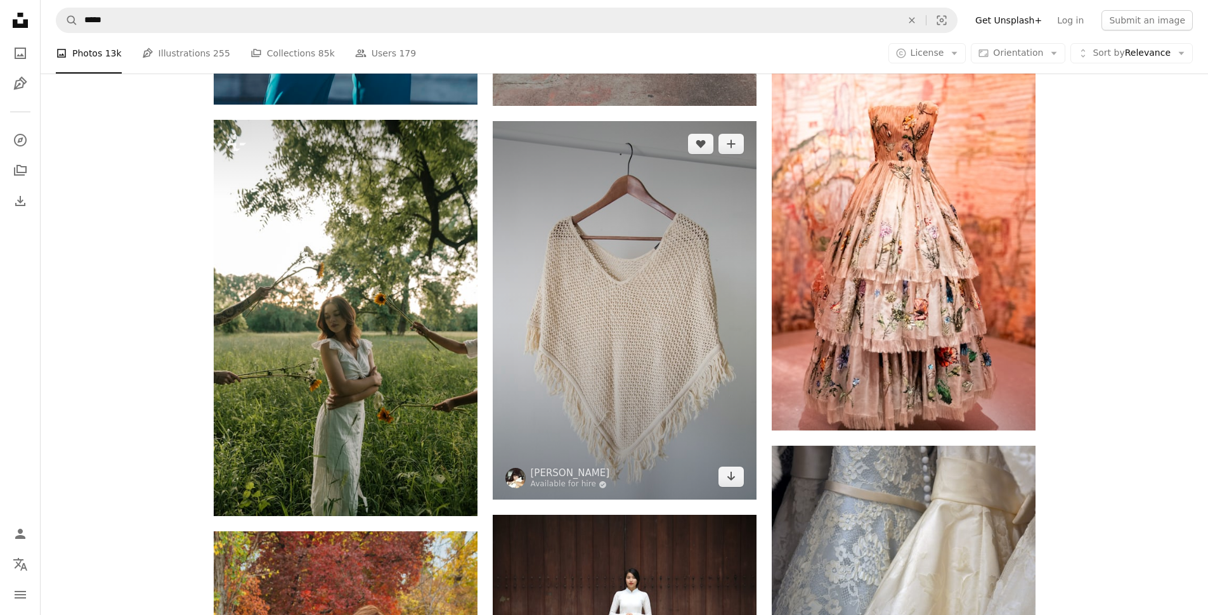
click at [636, 315] on img at bounding box center [625, 310] width 264 height 379
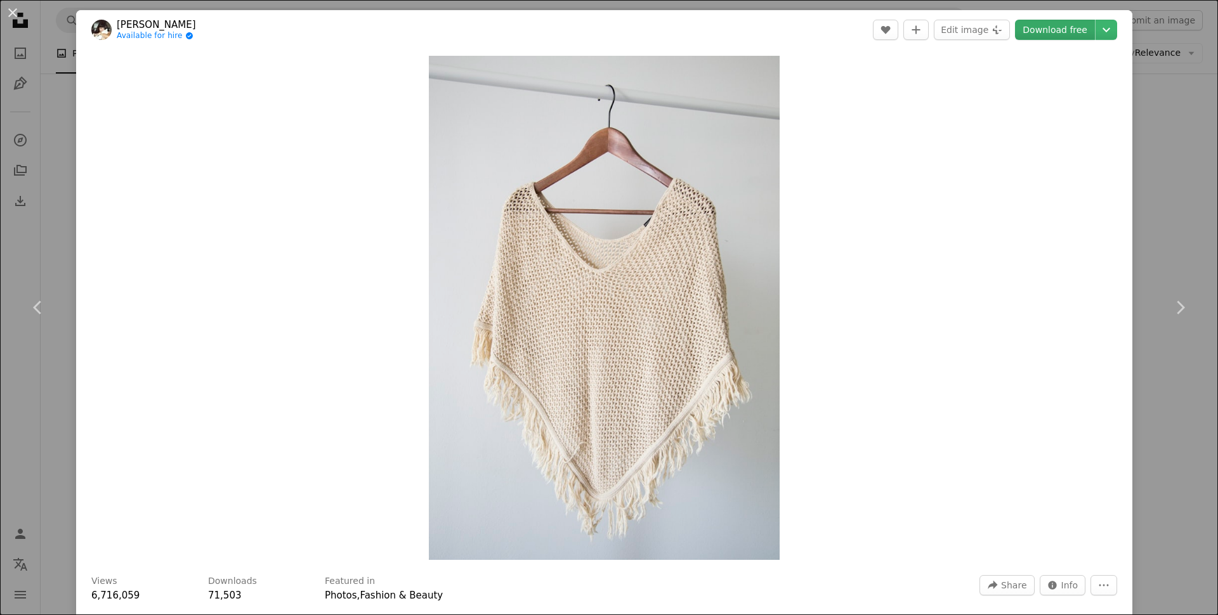
click at [1057, 34] on link "Download free" at bounding box center [1055, 30] width 80 height 20
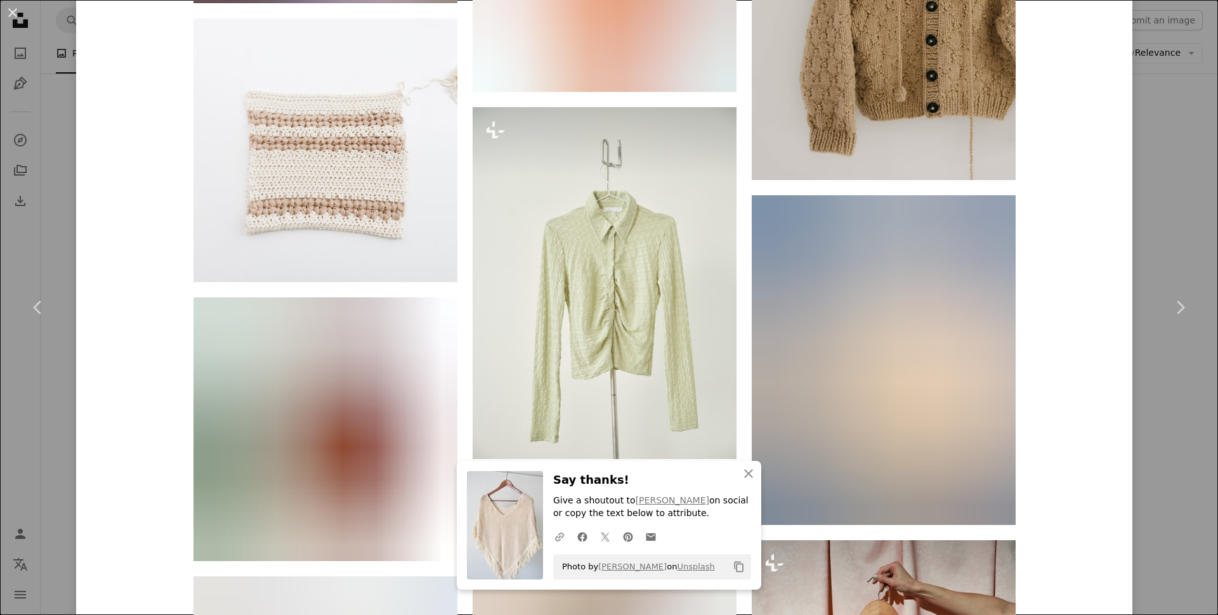
scroll to position [1626, 0]
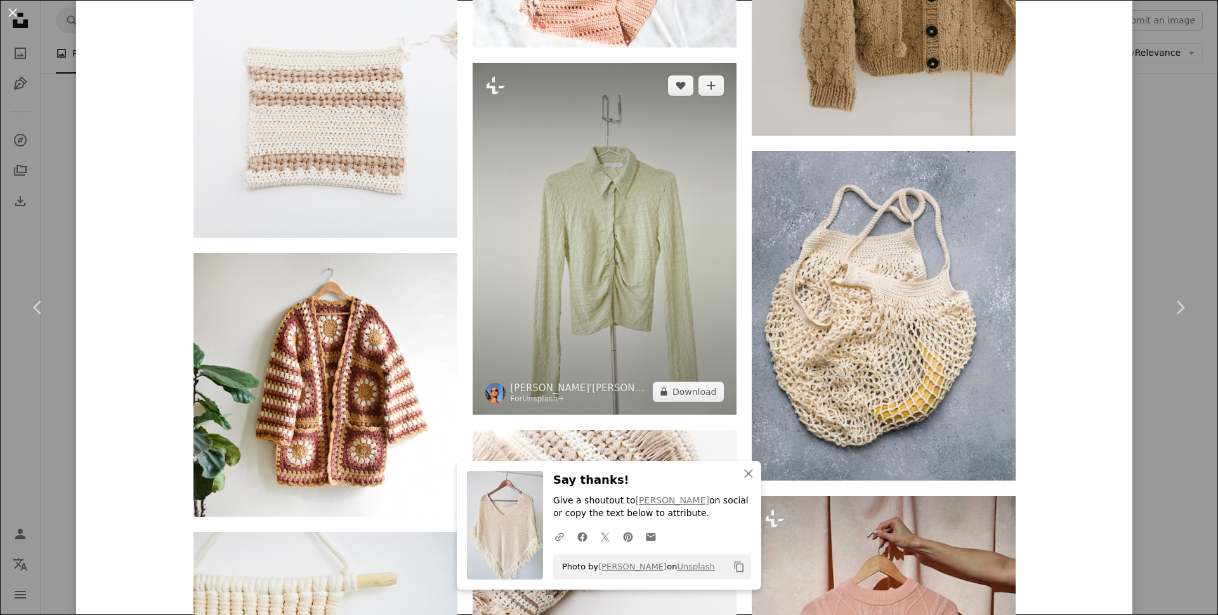
click at [680, 239] on img at bounding box center [605, 239] width 264 height 352
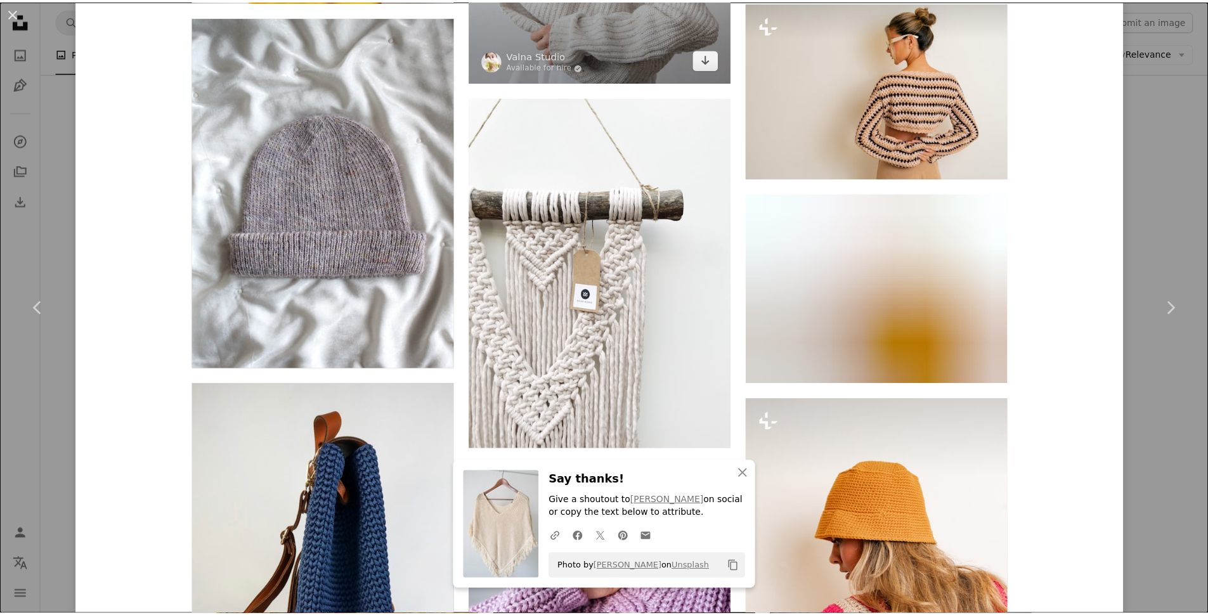
scroll to position [7916, 0]
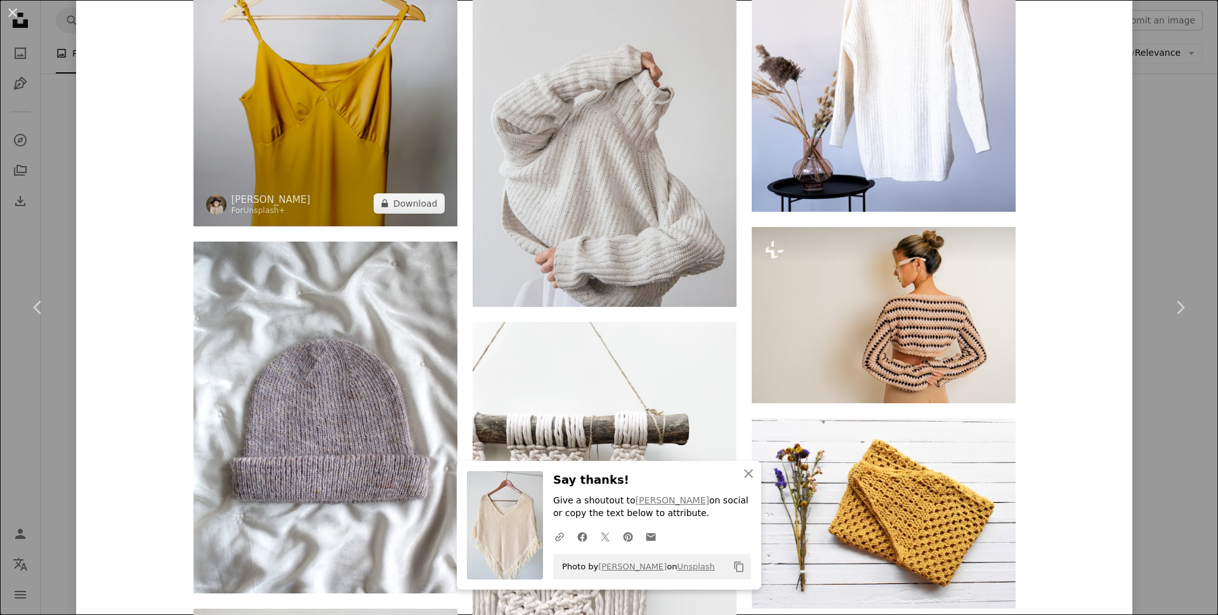
click at [365, 131] on img at bounding box center [325, 28] width 264 height 395
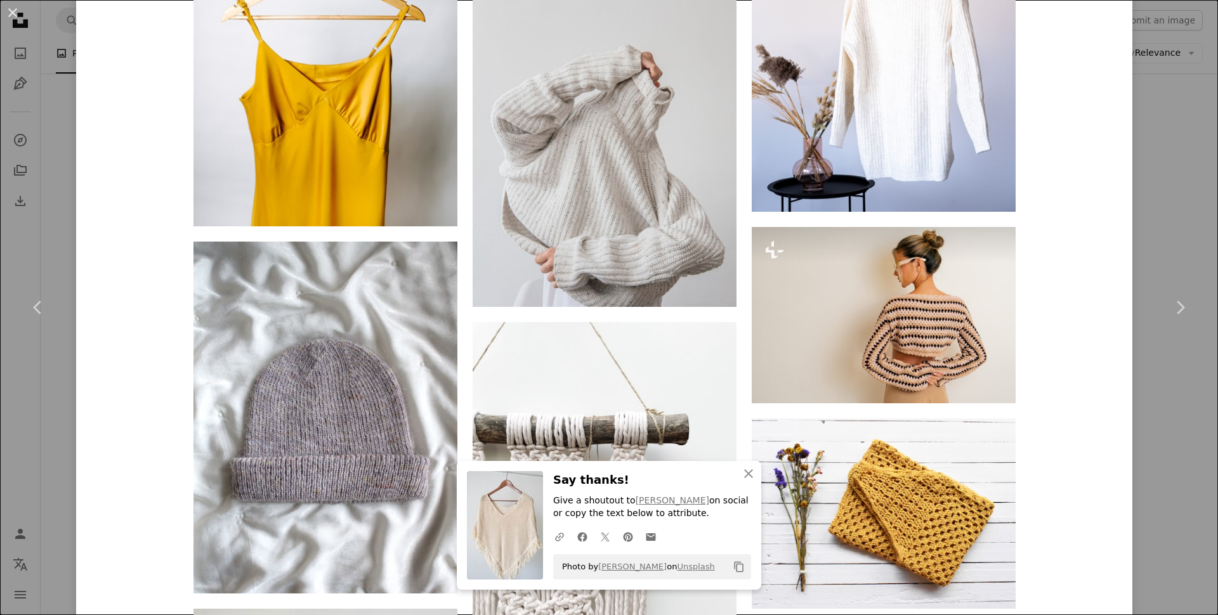
click at [1154, 145] on div "An X shape Chevron left Chevron right Milada Vigerova Available for hire A chec…" at bounding box center [609, 307] width 1218 height 615
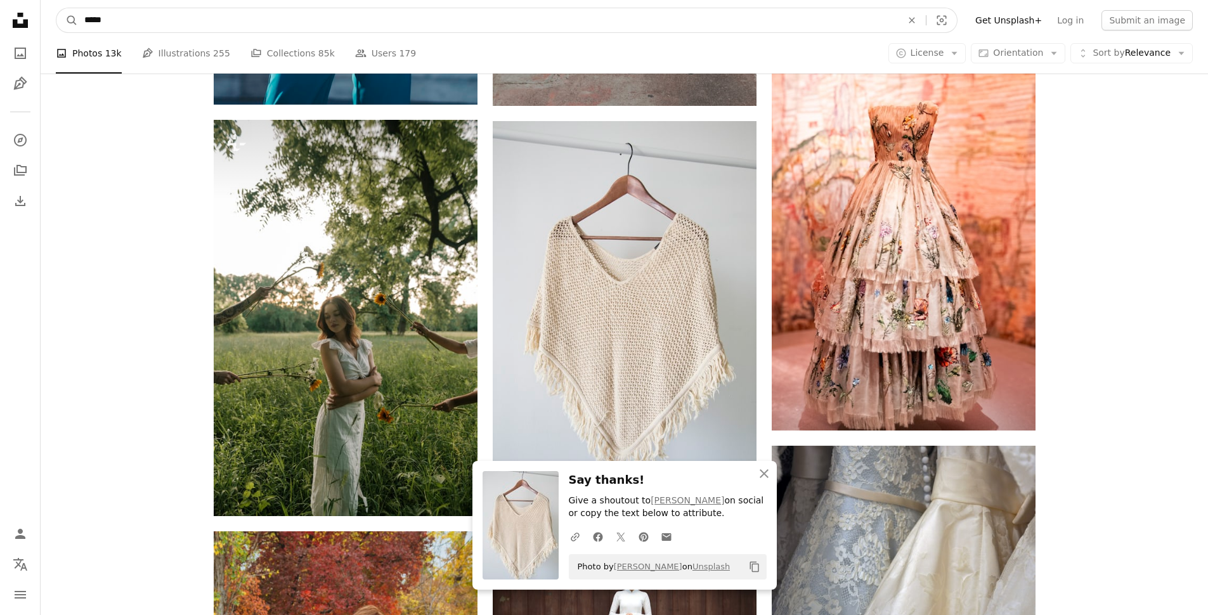
click at [306, 28] on input "*****" at bounding box center [488, 20] width 820 height 24
type input "**********"
click at [56, 8] on button "A magnifying glass" at bounding box center [67, 20] width 22 height 24
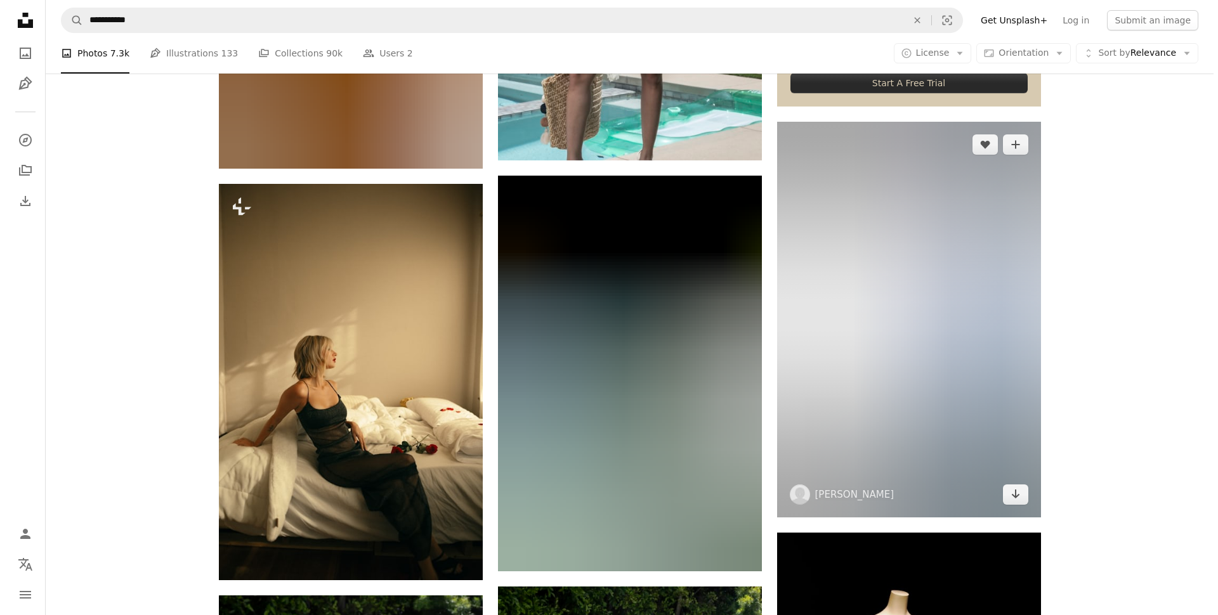
scroll to position [608, 0]
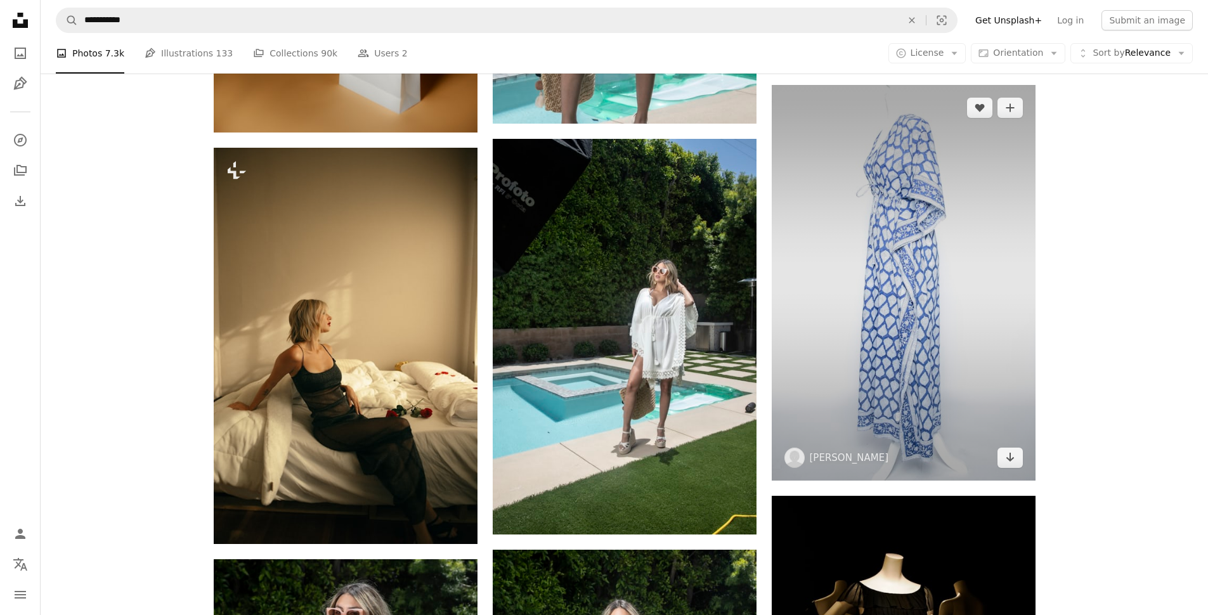
click at [869, 284] on img at bounding box center [904, 283] width 264 height 396
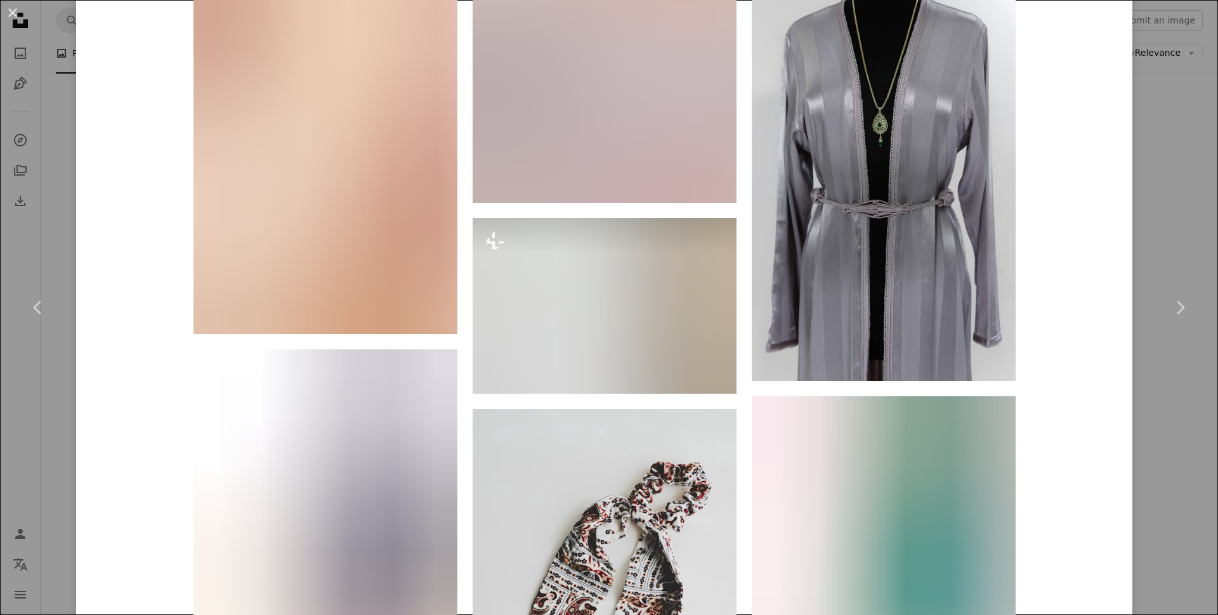
scroll to position [10636, 0]
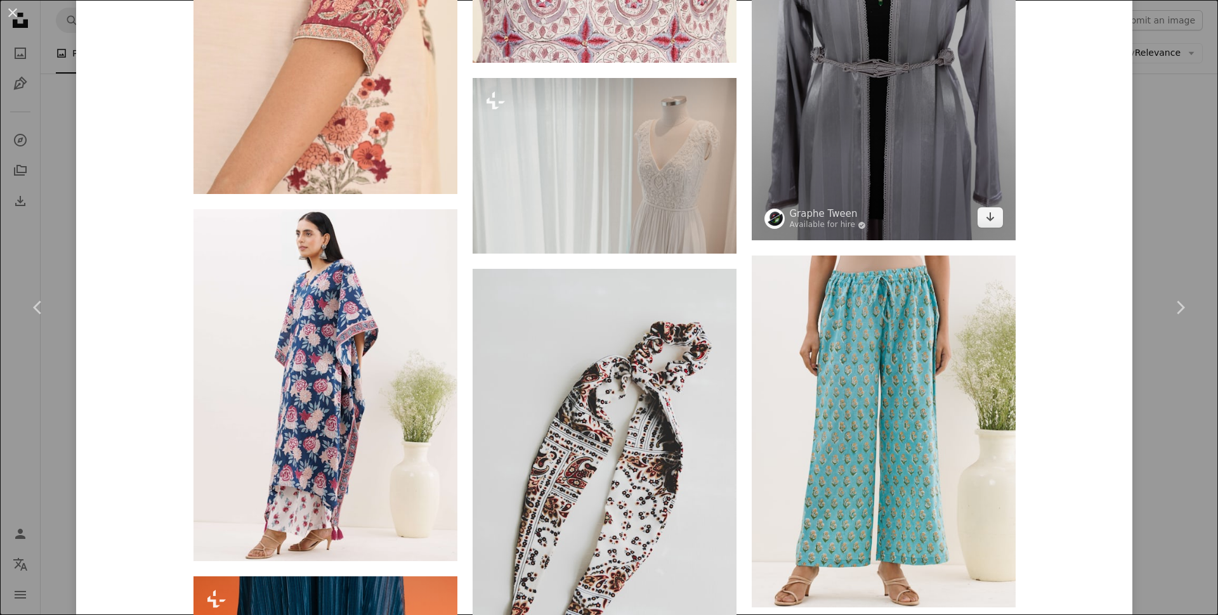
click at [869, 155] on img at bounding box center [884, 43] width 264 height 396
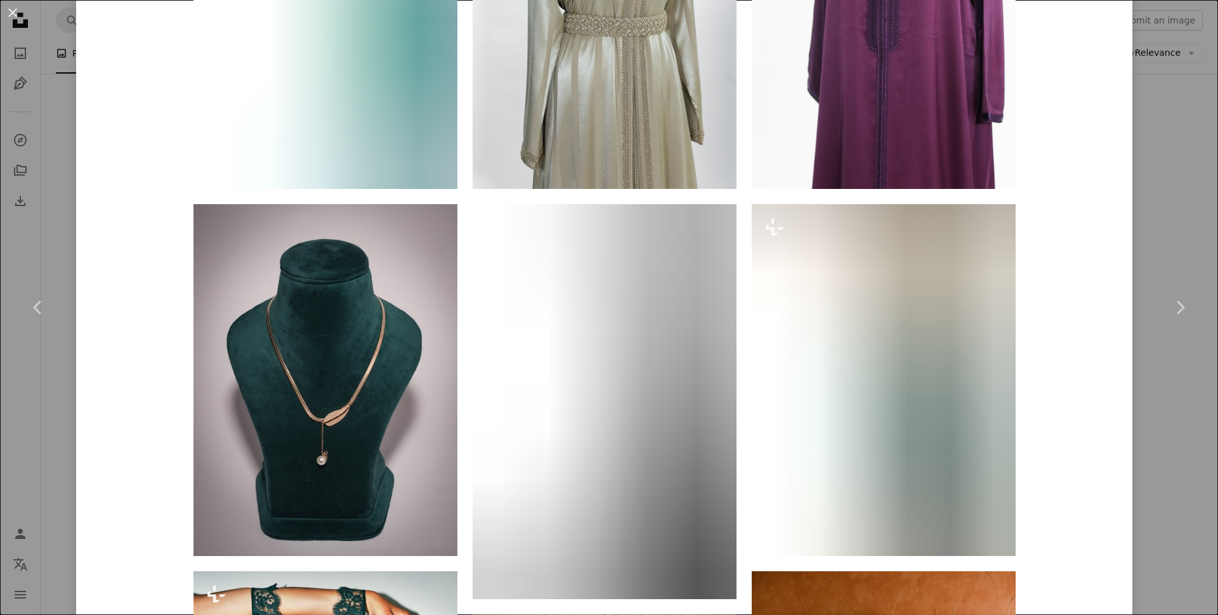
scroll to position [1235, 0]
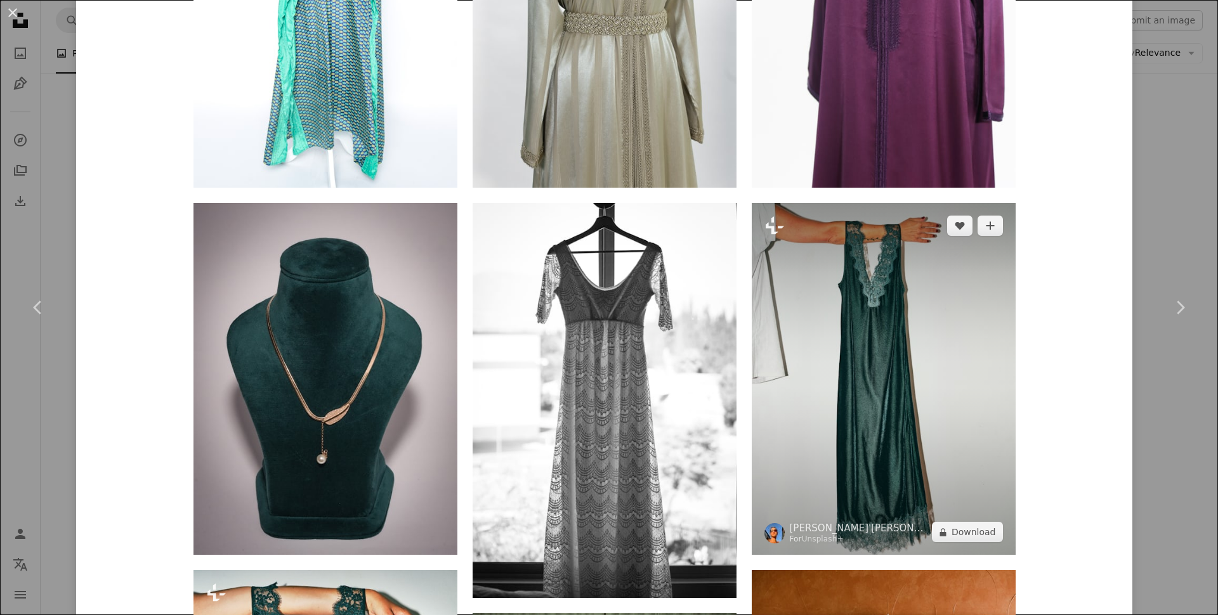
click at [854, 323] on img at bounding box center [884, 379] width 264 height 352
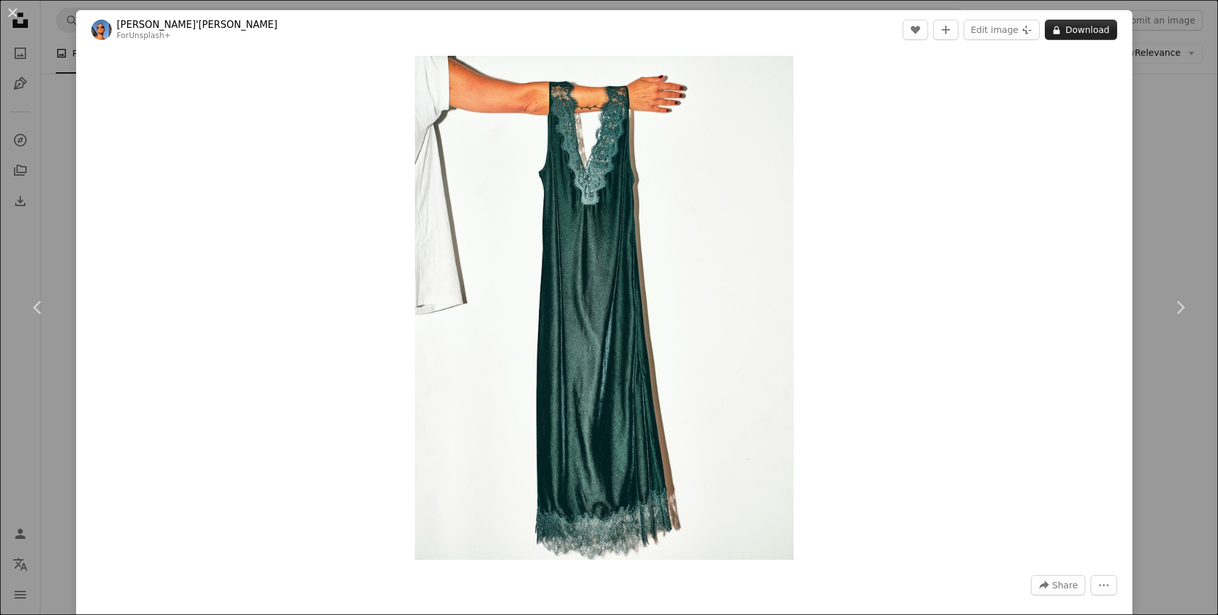
click at [1066, 34] on button "A lock Download" at bounding box center [1081, 30] width 72 height 20
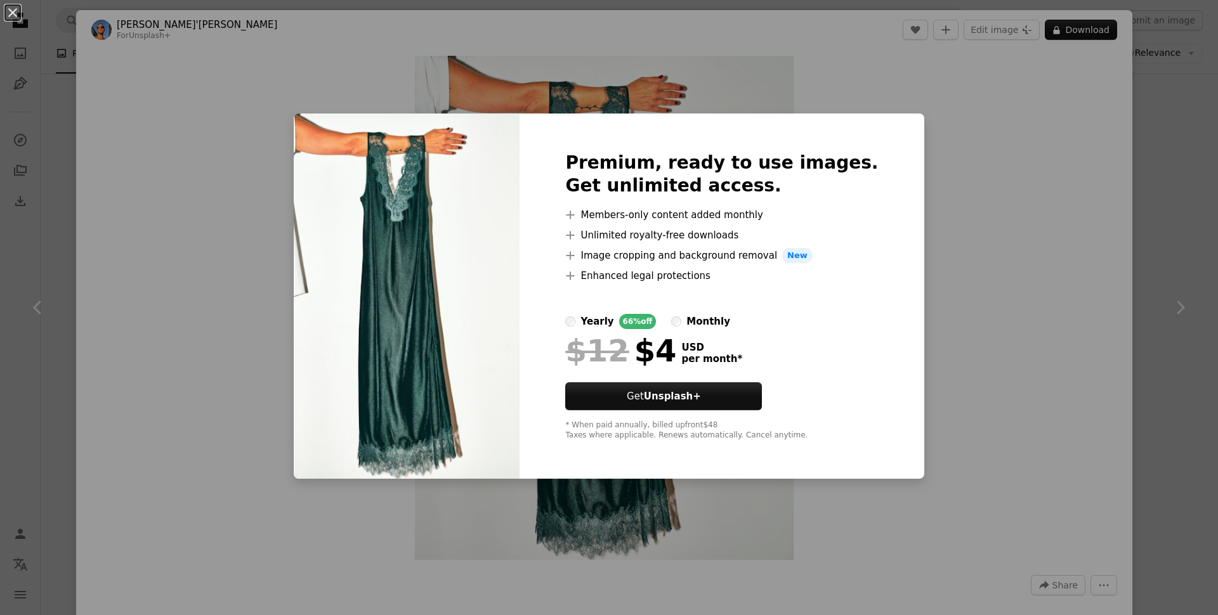
click at [977, 193] on div "An X shape Premium, ready to use images. Get unlimited access. A plus sign Memb…" at bounding box center [609, 307] width 1218 height 615
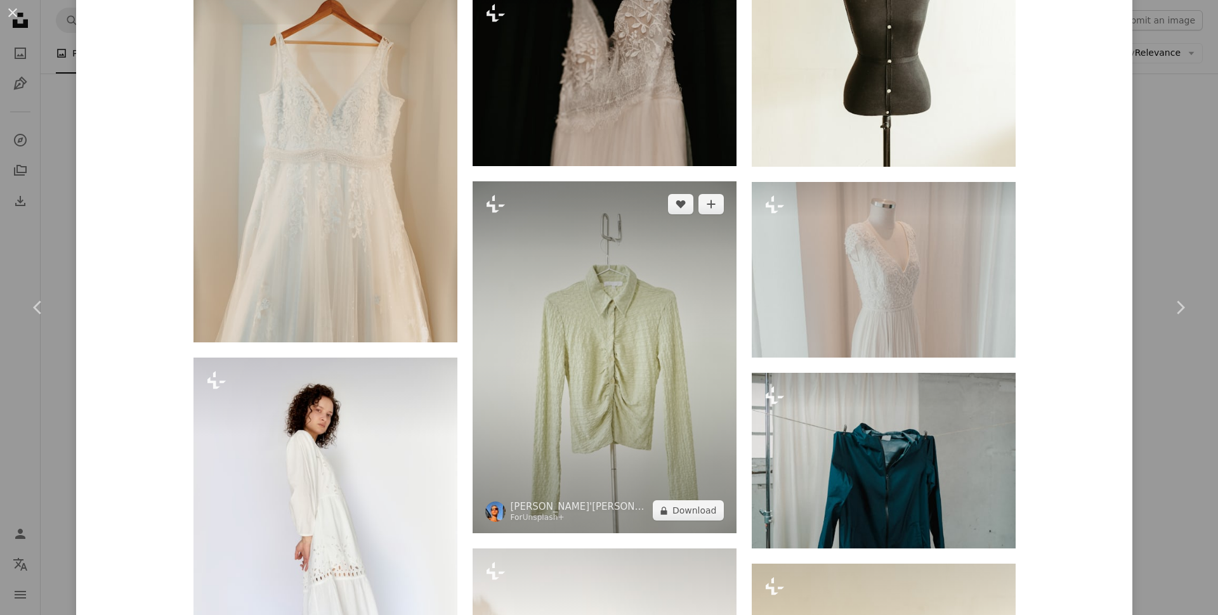
scroll to position [1527, 0]
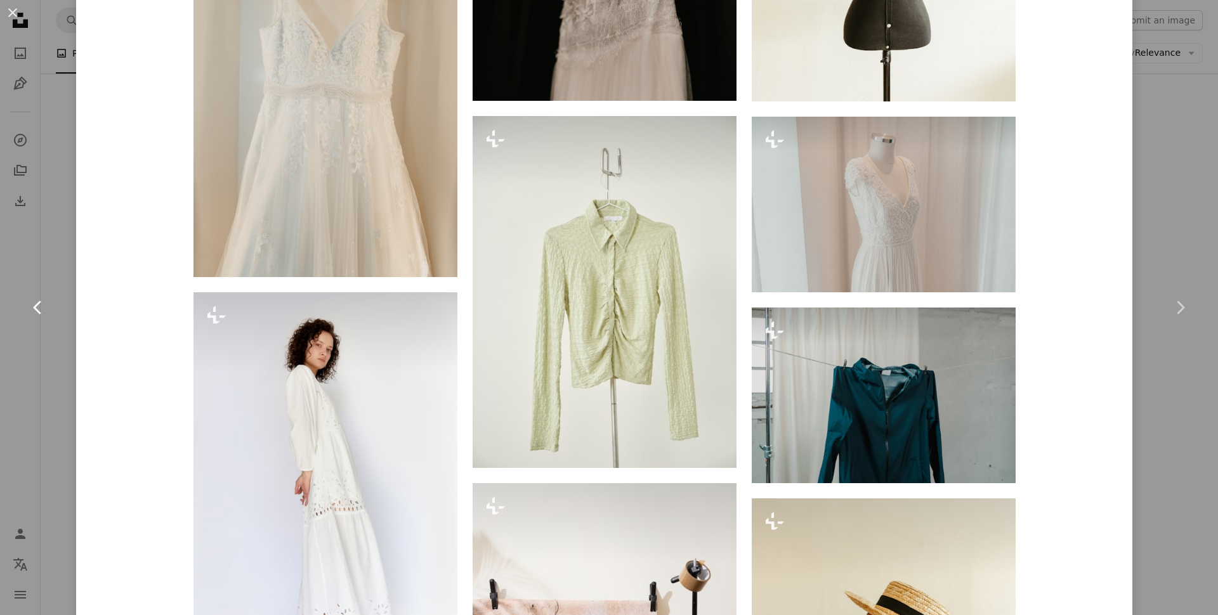
click at [36, 304] on icon at bounding box center [37, 307] width 8 height 13
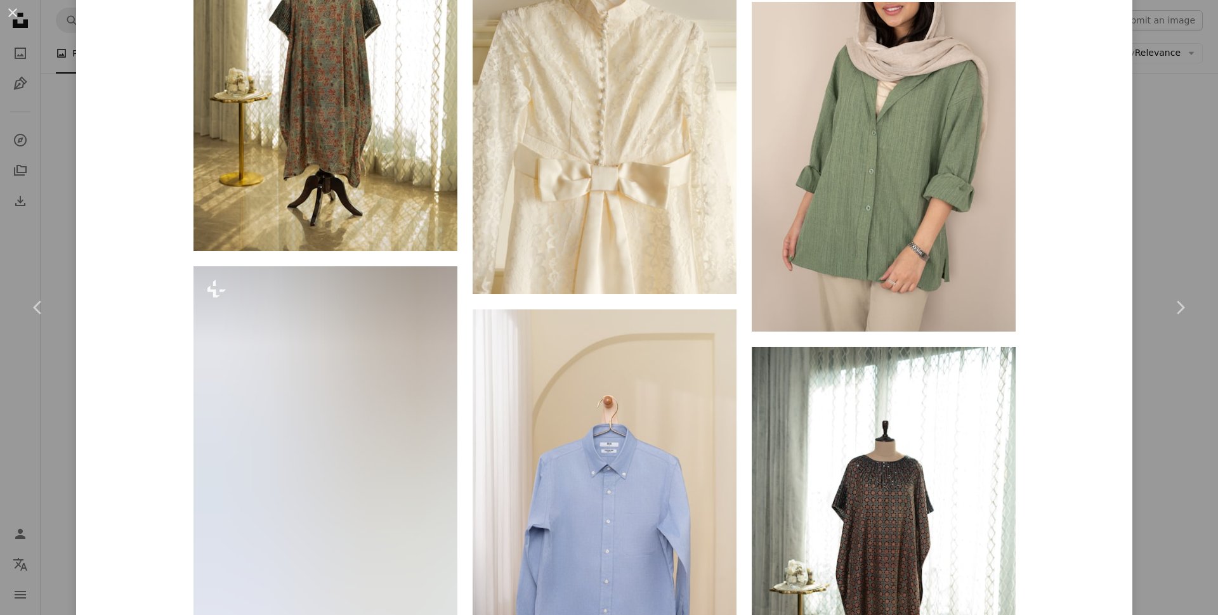
scroll to position [4905, 0]
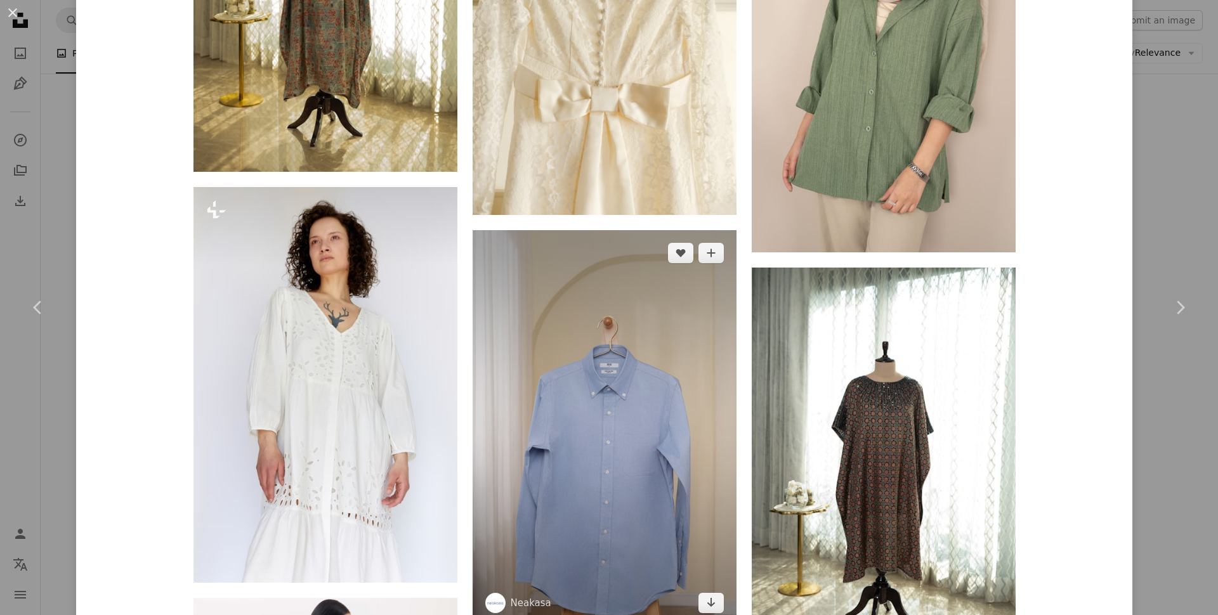
click at [645, 399] on img at bounding box center [605, 428] width 264 height 396
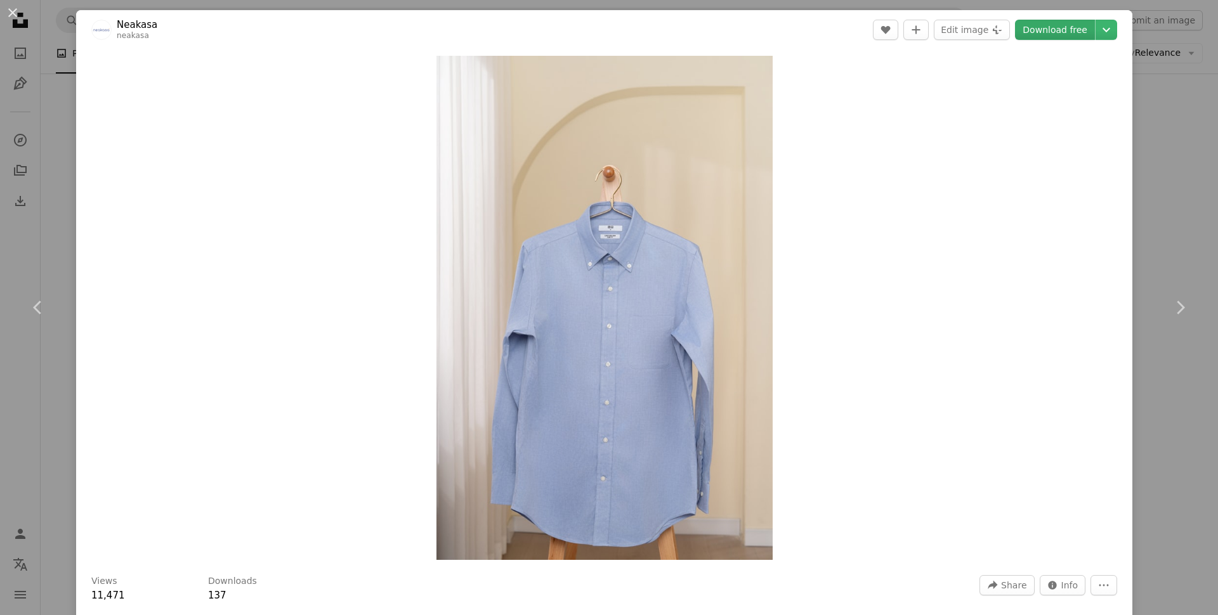
click at [1067, 35] on link "Download free" at bounding box center [1055, 30] width 80 height 20
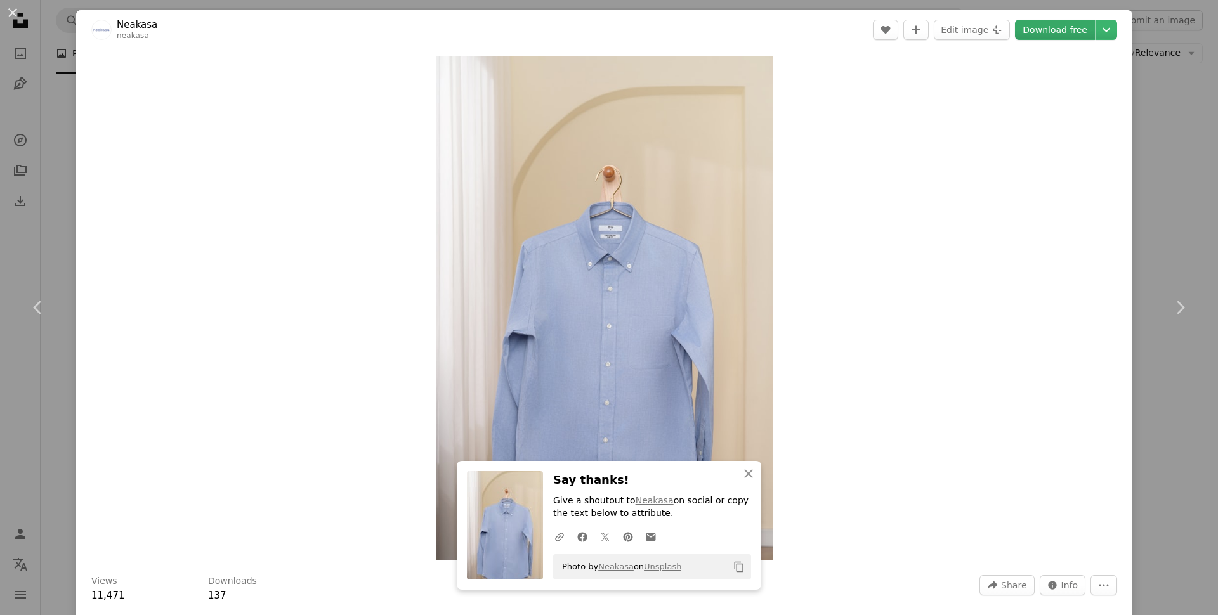
click at [1057, 27] on link "Download free" at bounding box center [1055, 30] width 80 height 20
drag, startPoint x: 747, startPoint y: 476, endPoint x: 783, endPoint y: 421, distance: 65.4
click at [746, 475] on icon "An X shape" at bounding box center [748, 473] width 15 height 15
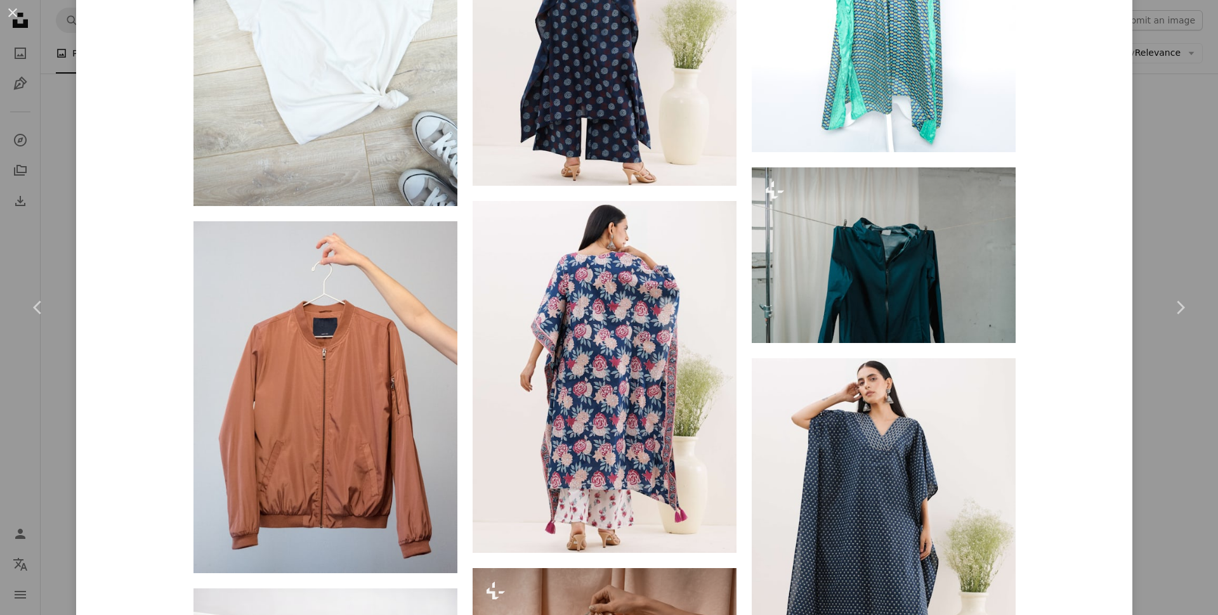
scroll to position [8686, 0]
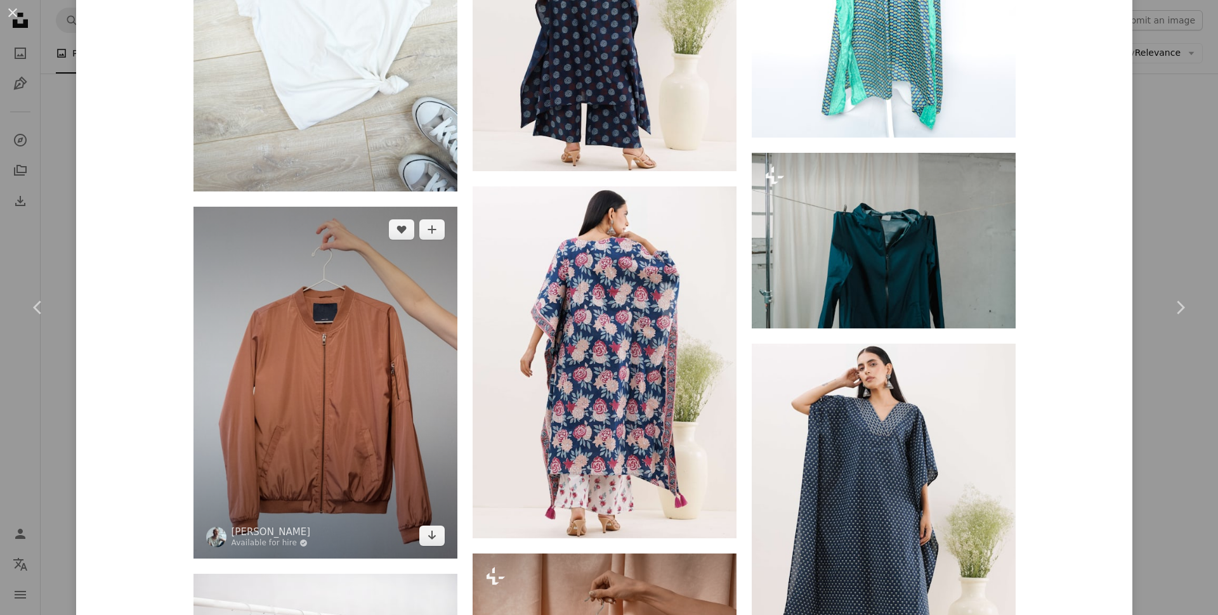
click at [331, 358] on img at bounding box center [325, 383] width 264 height 352
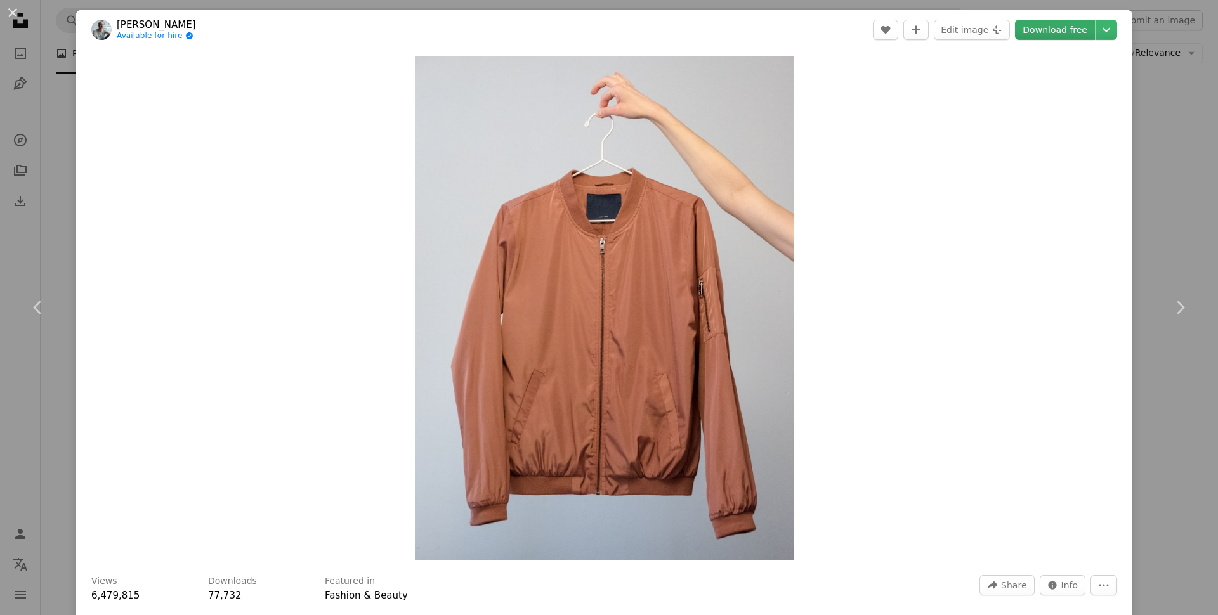
click at [1053, 30] on link "Download free" at bounding box center [1055, 30] width 80 height 20
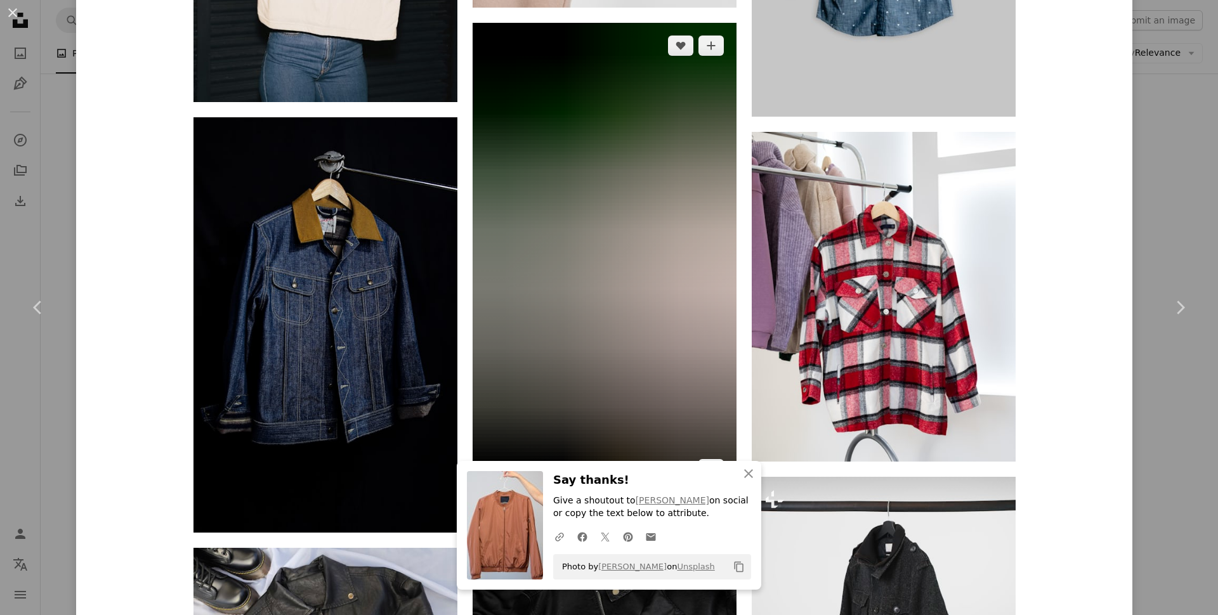
scroll to position [2468, 0]
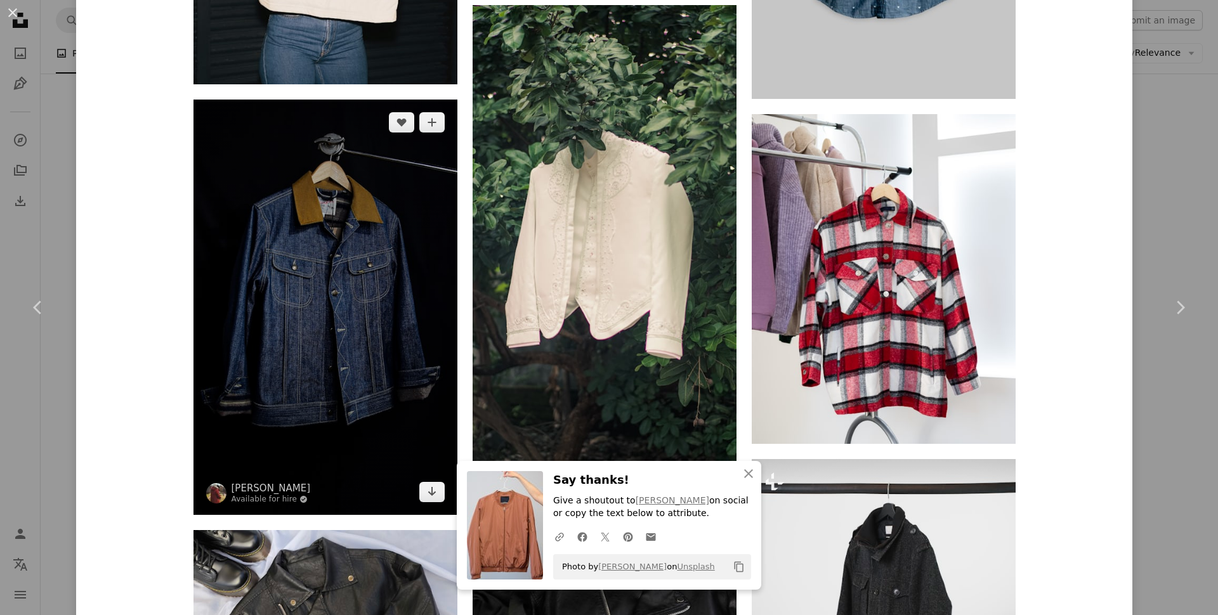
click at [398, 272] on img at bounding box center [325, 307] width 264 height 415
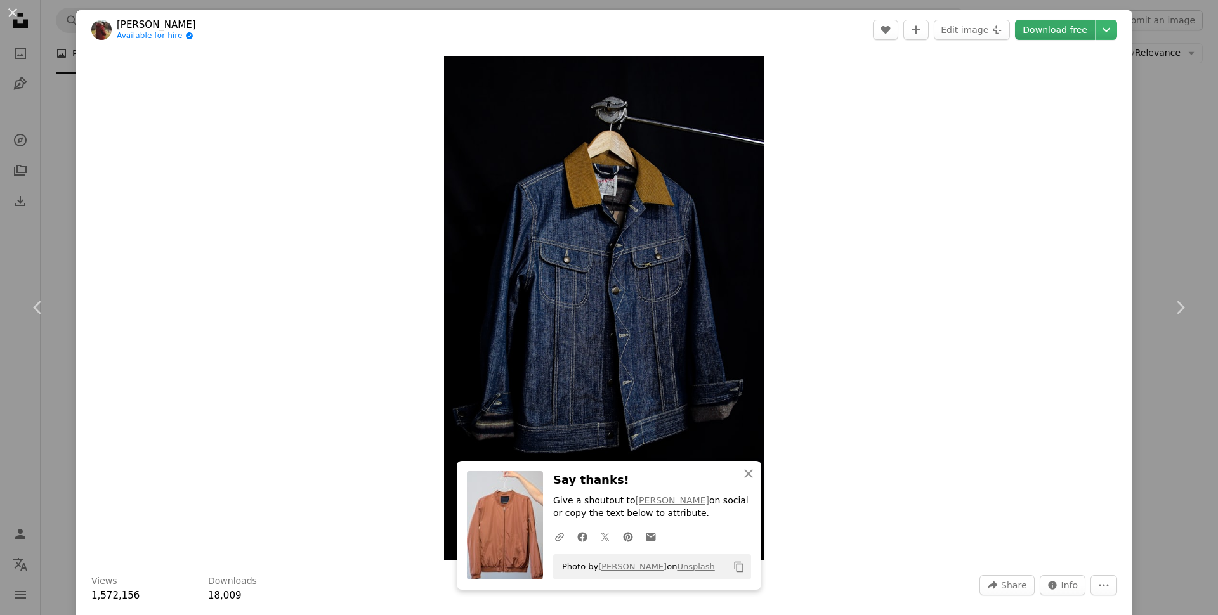
click at [1064, 34] on link "Download free" at bounding box center [1055, 30] width 80 height 20
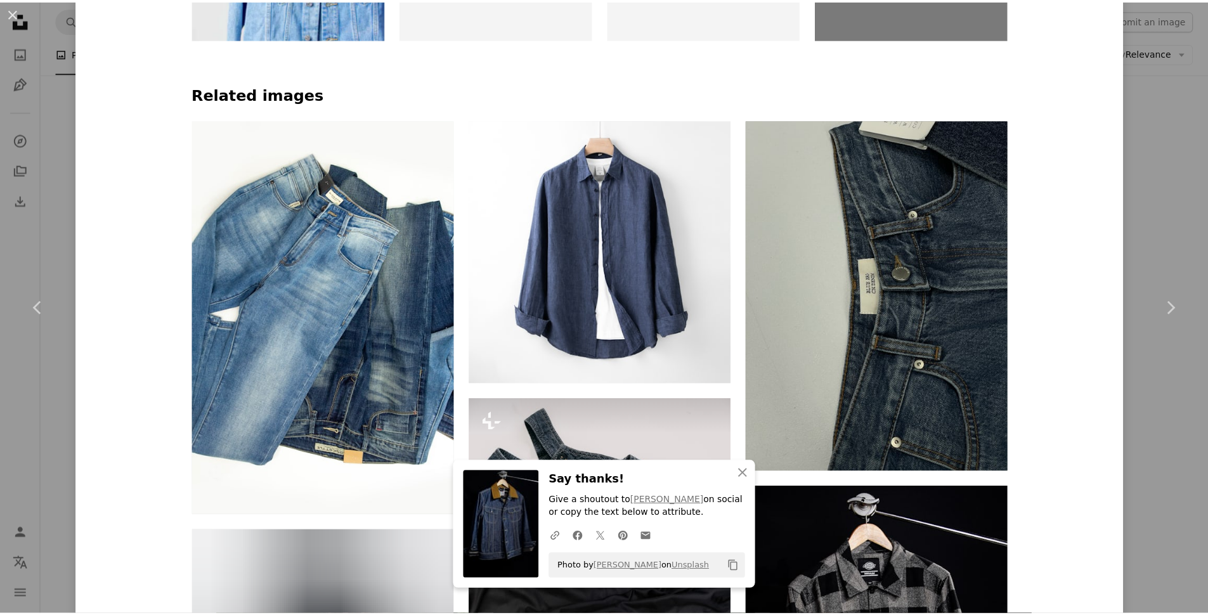
scroll to position [1264, 0]
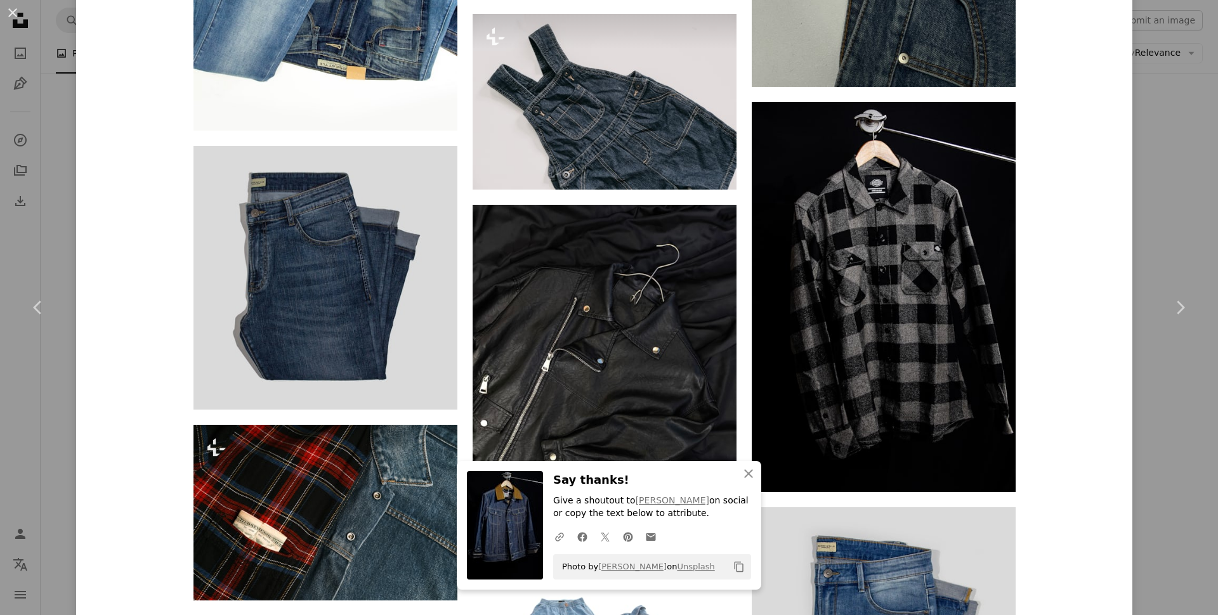
click at [1152, 132] on div "An X shape Chevron left Chevron right Caio Coelho Available for hire A checkmar…" at bounding box center [609, 307] width 1218 height 615
